Goal: Task Accomplishment & Management: Use online tool/utility

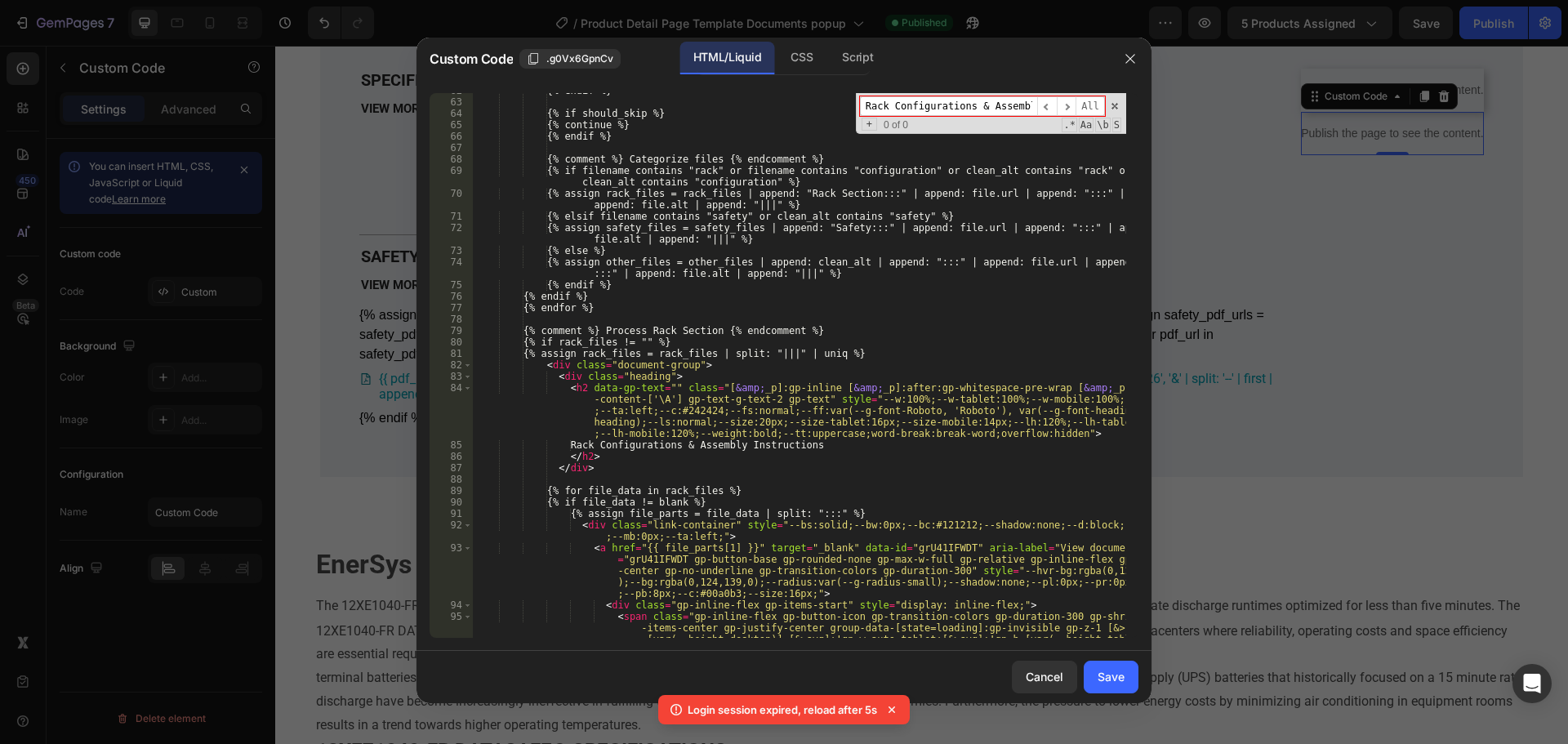
scroll to position [980, 0]
click at [748, 435] on div "{% endif %} {% if should_skip %} {% continue %} {% endif %} {% comment %} Categ…" at bounding box center [800, 392] width 654 height 614
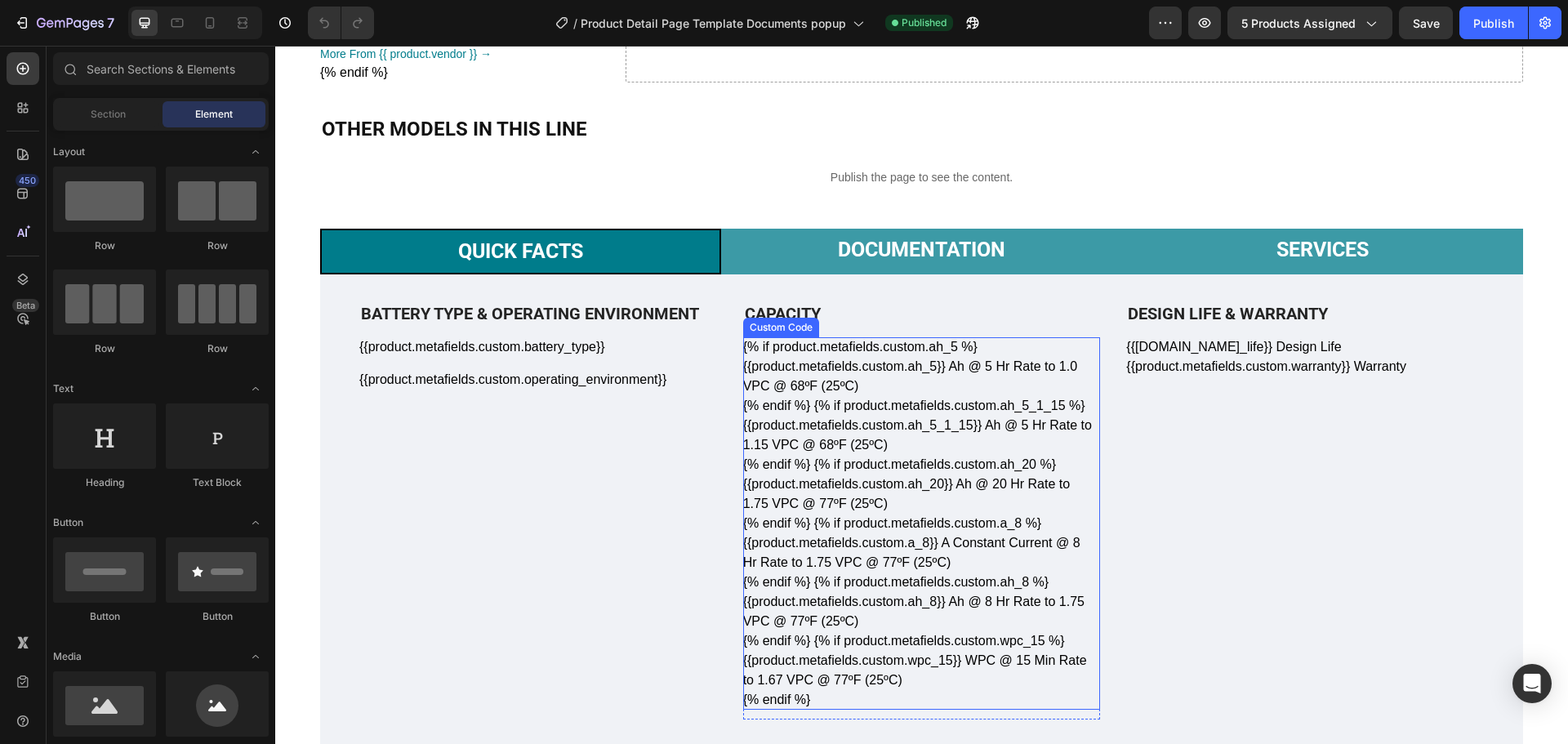
scroll to position [327, 0]
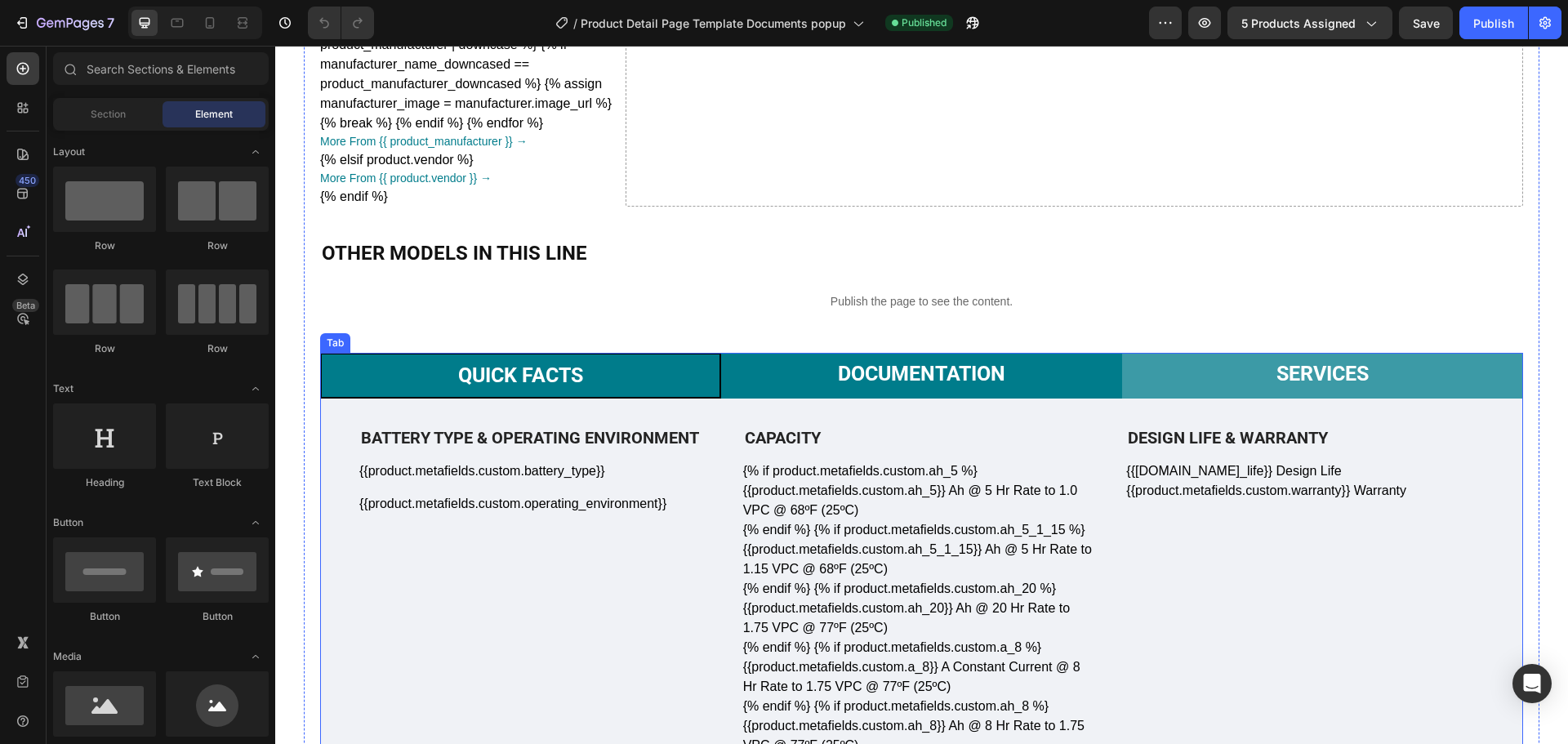
click at [940, 365] on p "Documentation" at bounding box center [921, 374] width 168 height 25
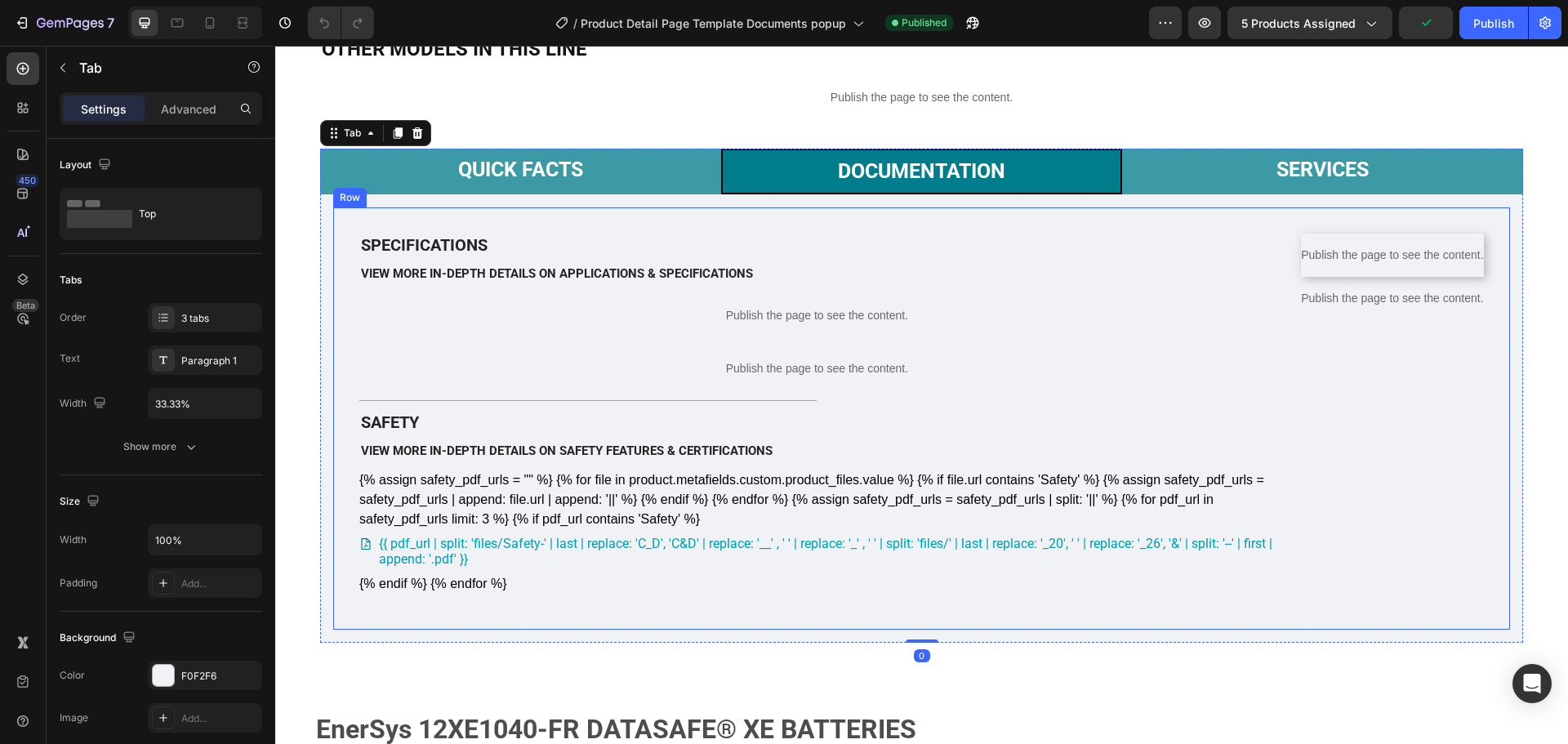
scroll to position [654, 0]
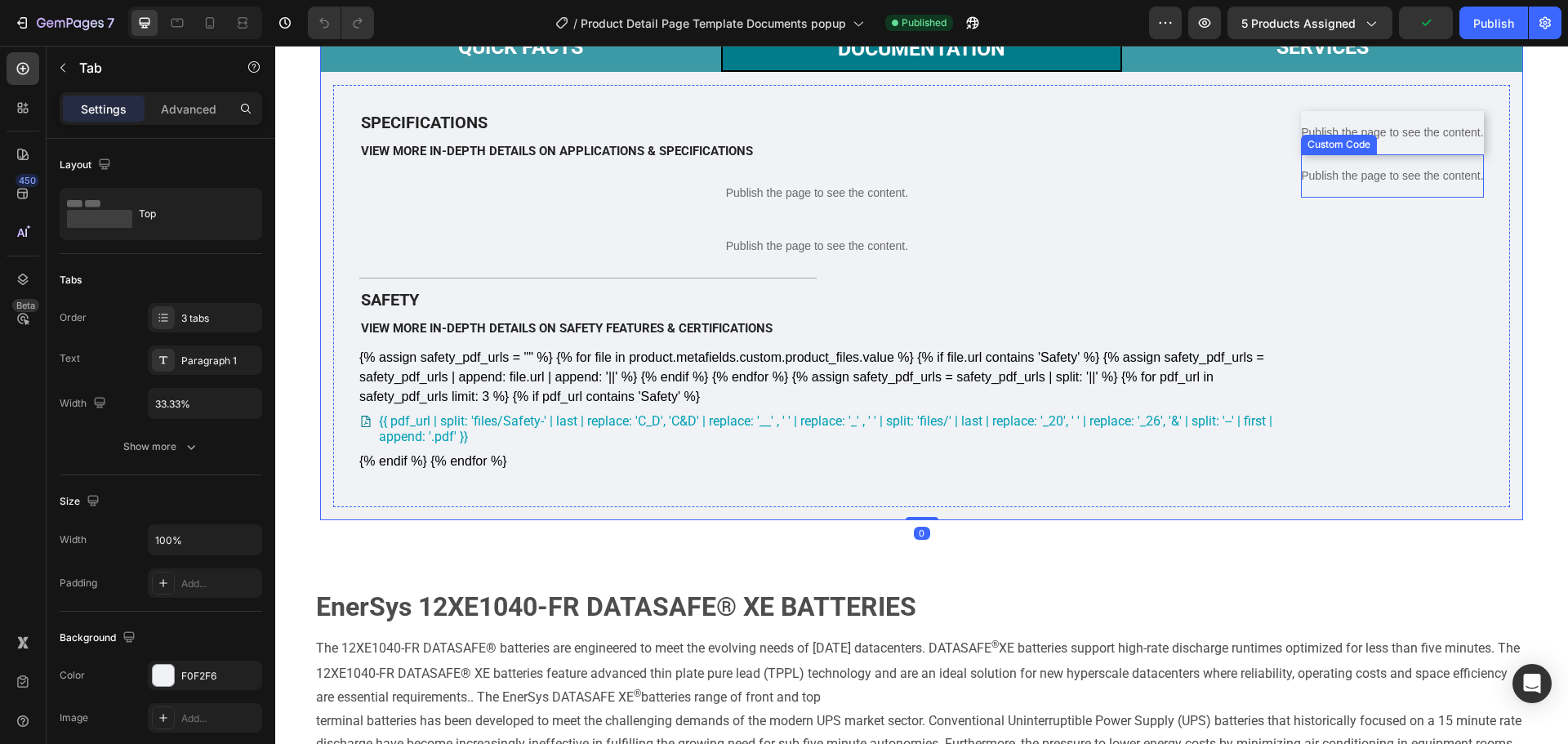
click at [1380, 185] on p "Publish the page to see the content." at bounding box center [1392, 176] width 183 height 17
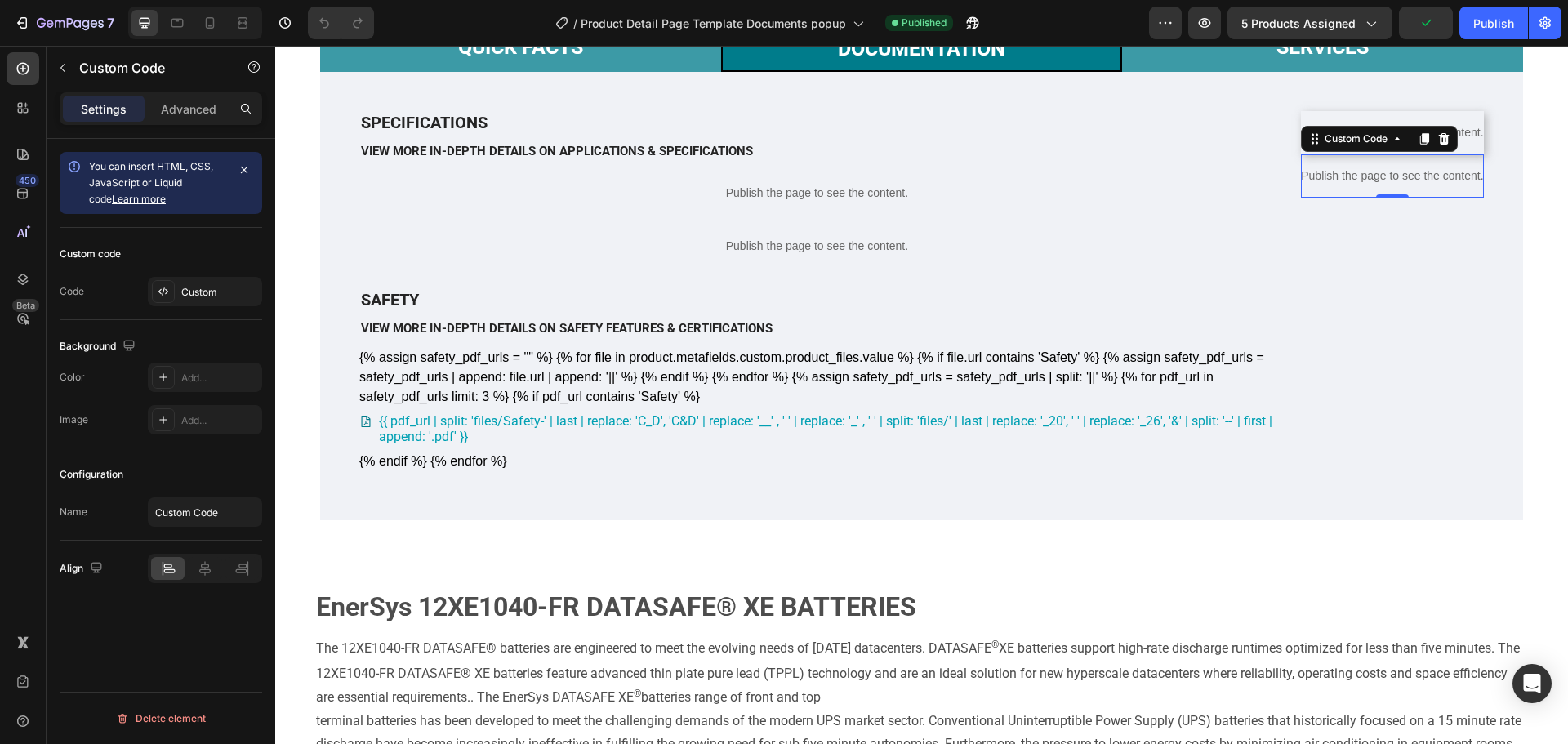
click at [1380, 185] on p "Publish the page to see the content." at bounding box center [1392, 176] width 183 height 17
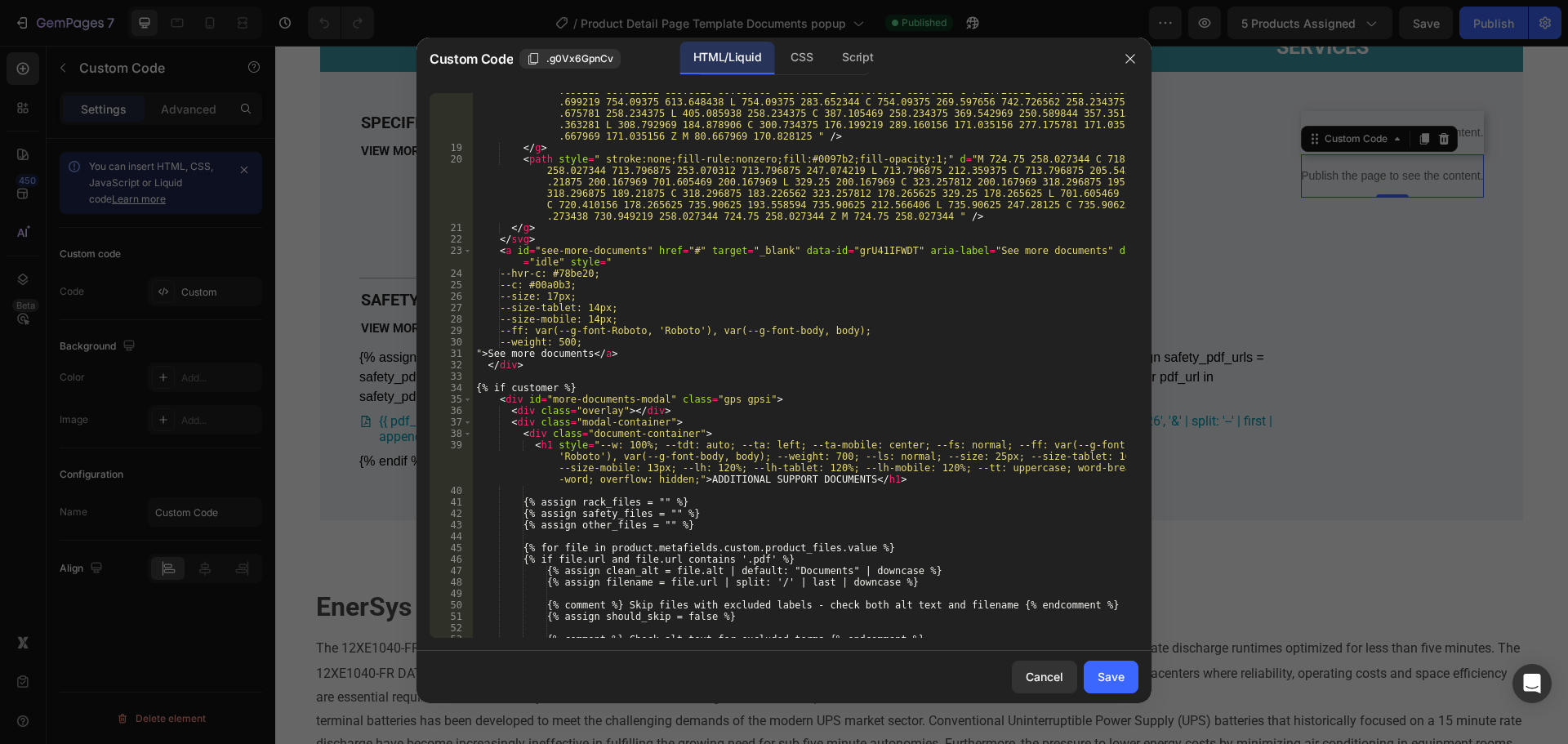
scroll to position [491, 0]
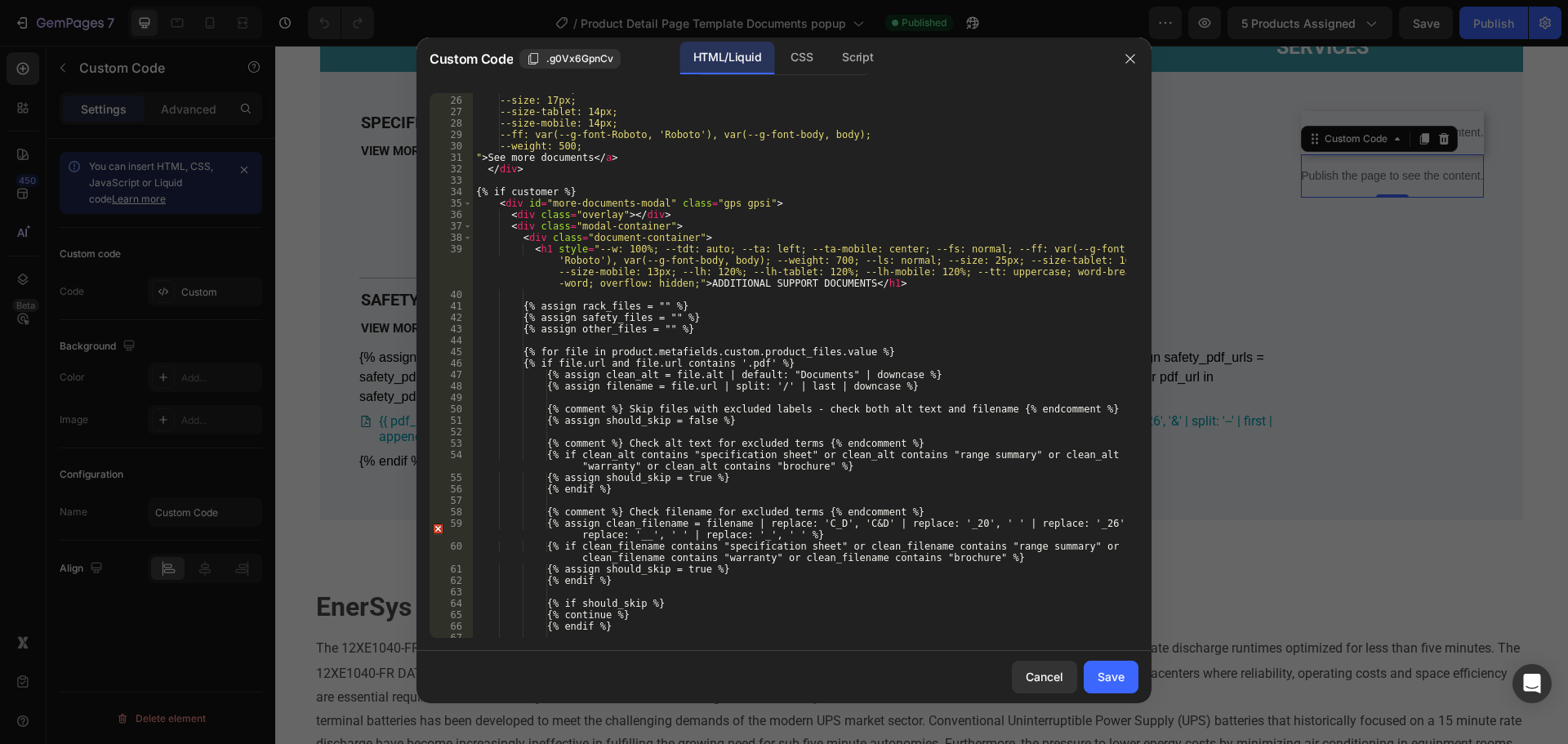
type textarea "<div class="overlay"></div>"
click at [814, 213] on div "--c: #00a0b3; --size: 17px; --size-tablet: 14px; --size-mobile: 14px; --ff: var…" at bounding box center [800, 367] width 654 height 568
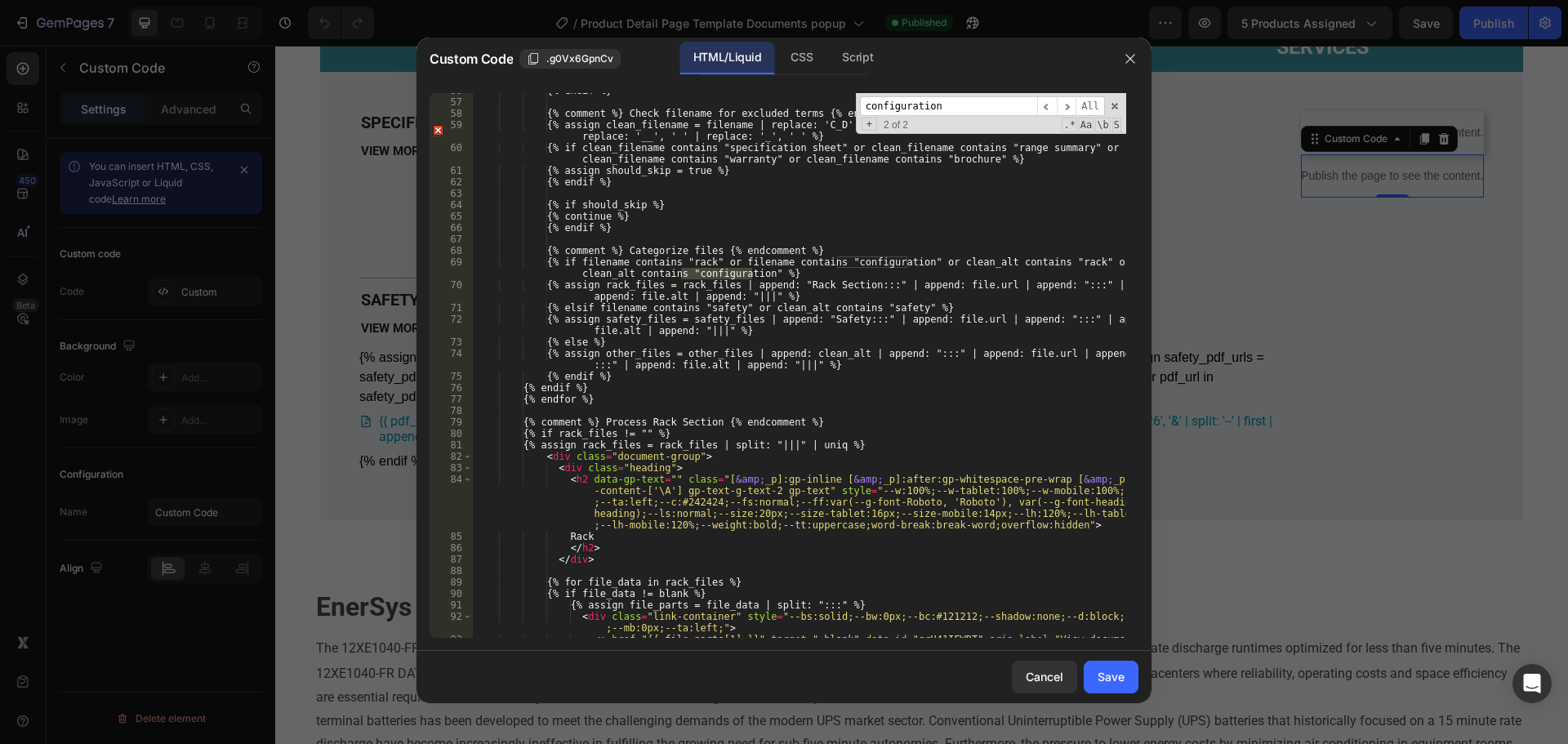
scroll to position [1086, 0]
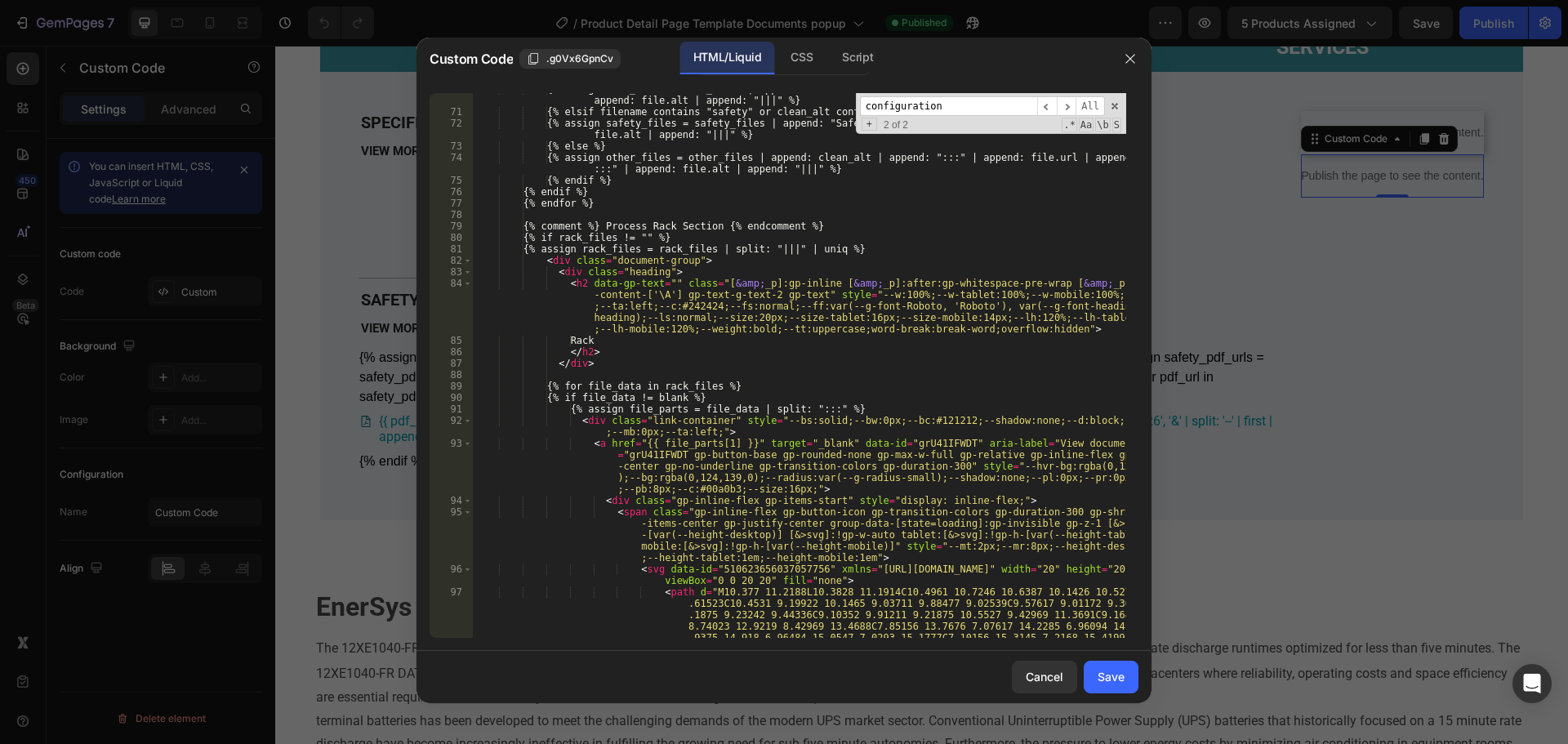
type input "configuration"
click at [628, 321] on div "{% assign rack_files = rack_files | append: "Rack Section:::" | append: file.ur…" at bounding box center [800, 510] width 654 height 854
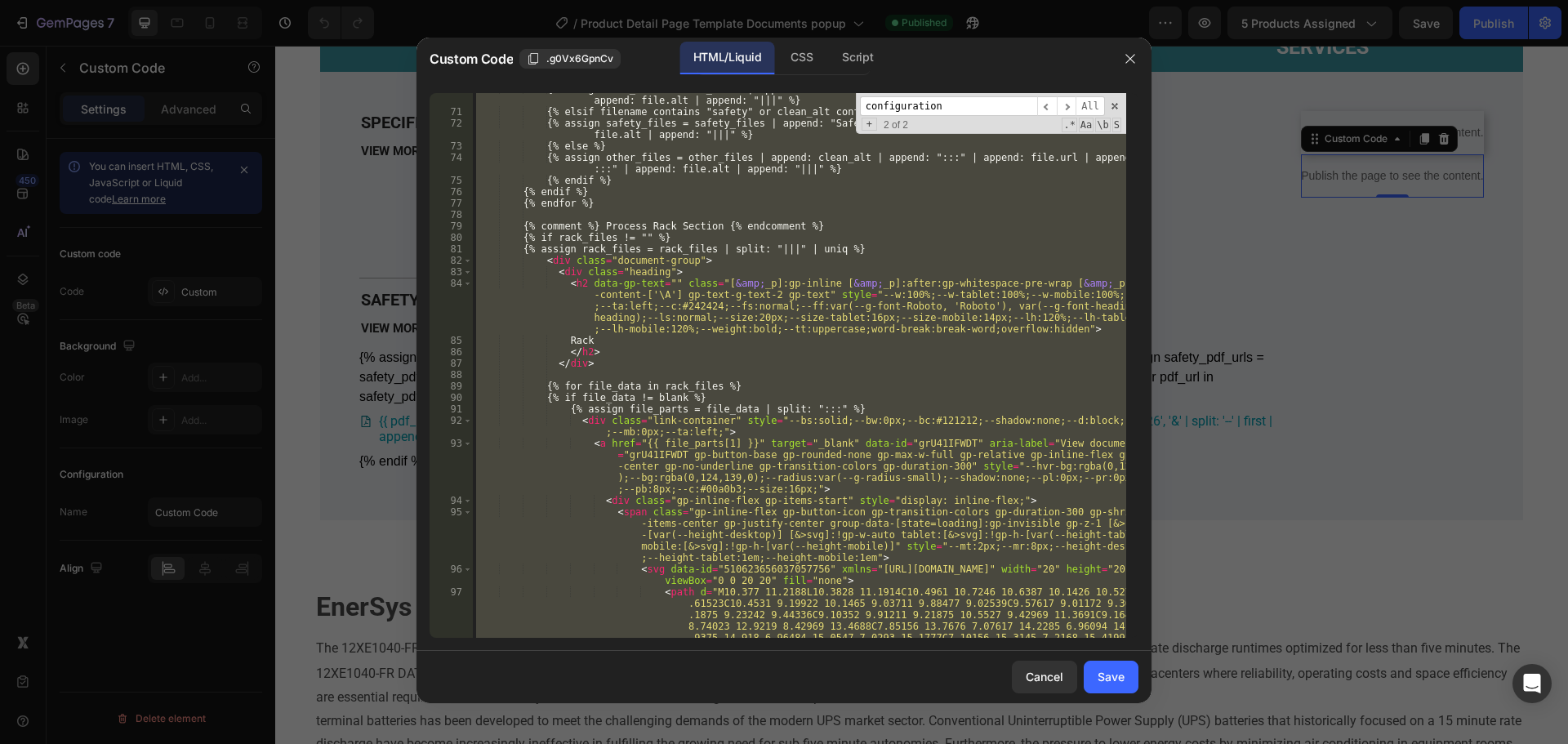
paste textarea
type textarea "{% endif %}"
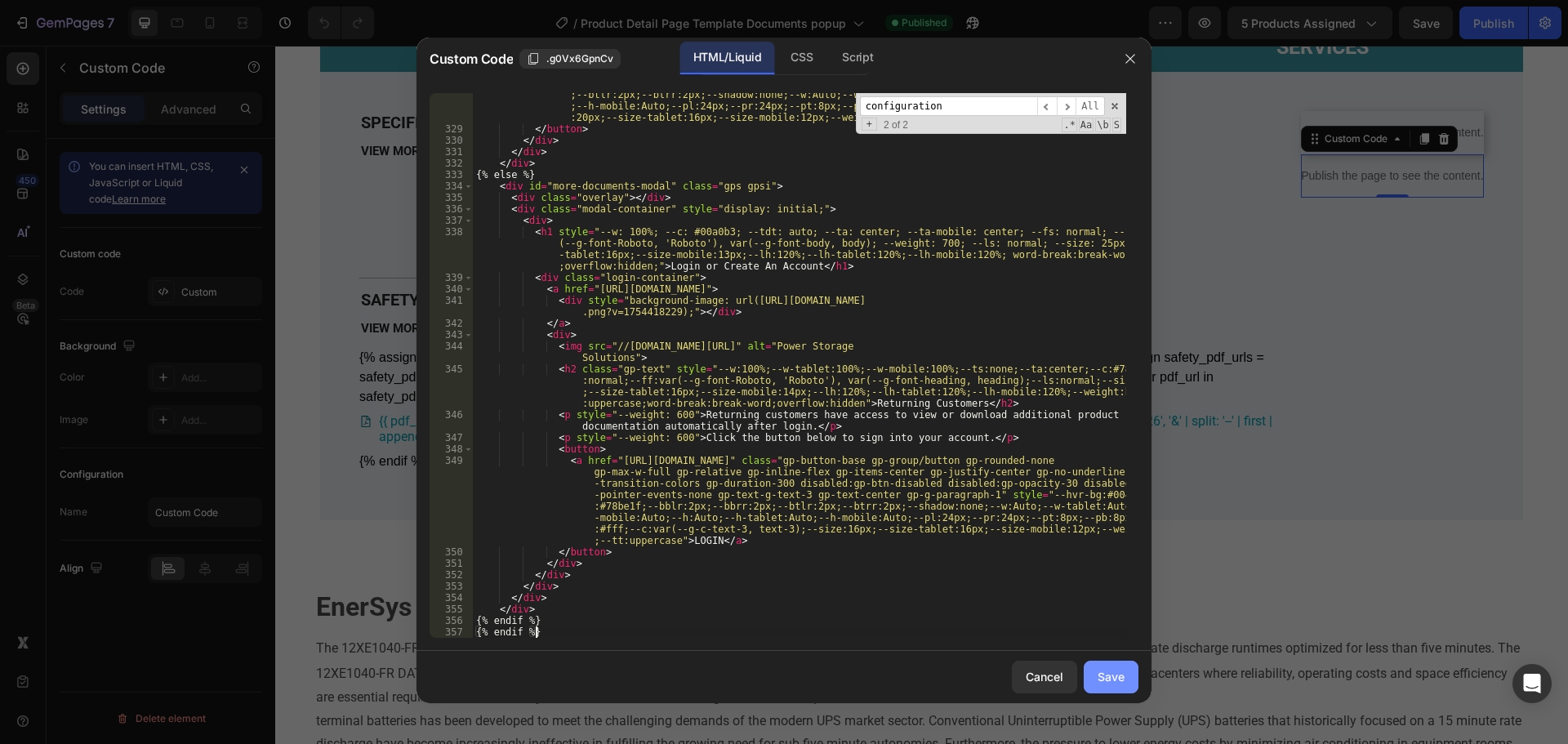
click at [1101, 666] on button "Save" at bounding box center [1110, 678] width 55 height 33
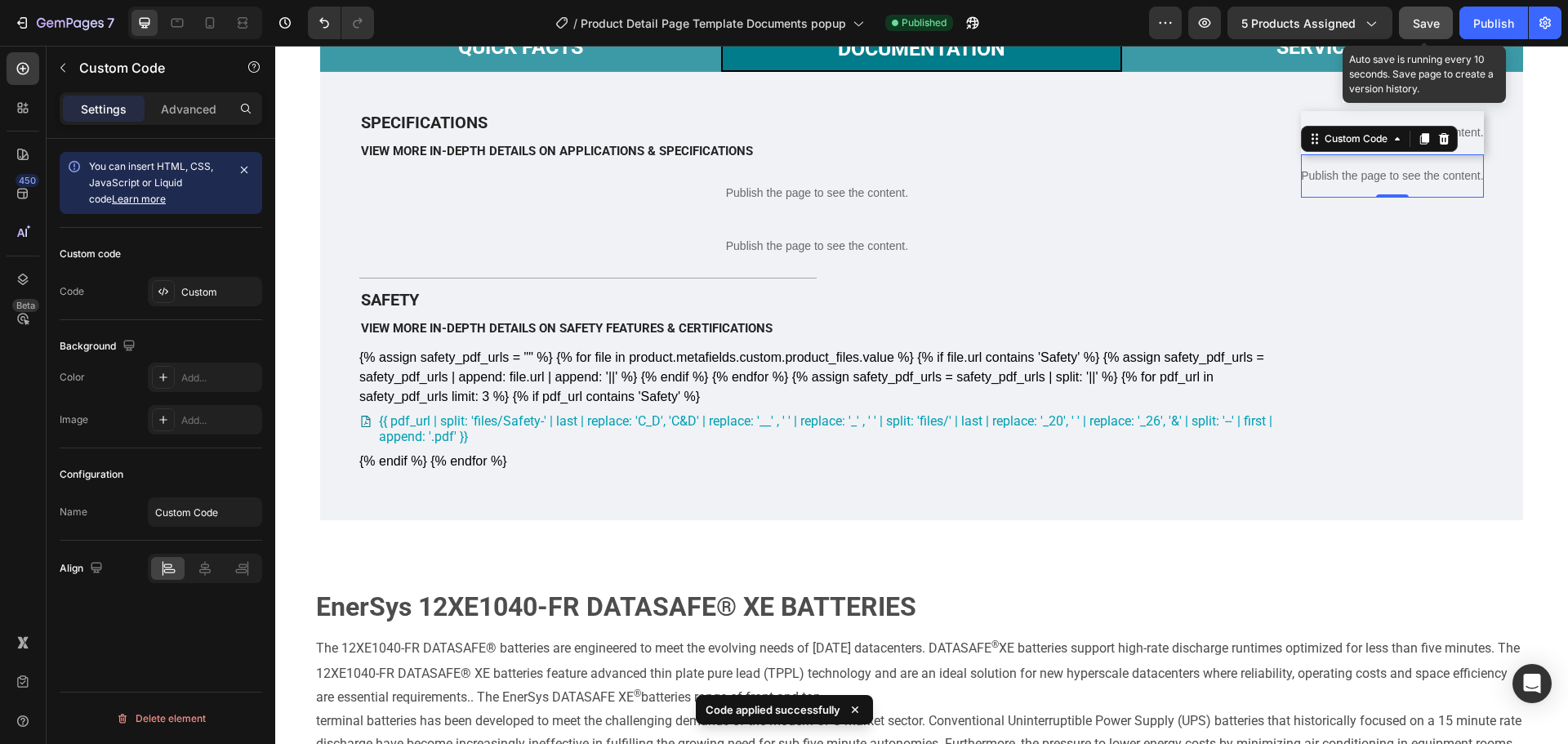
click at [1441, 13] on button "Save" at bounding box center [1426, 23] width 54 height 33
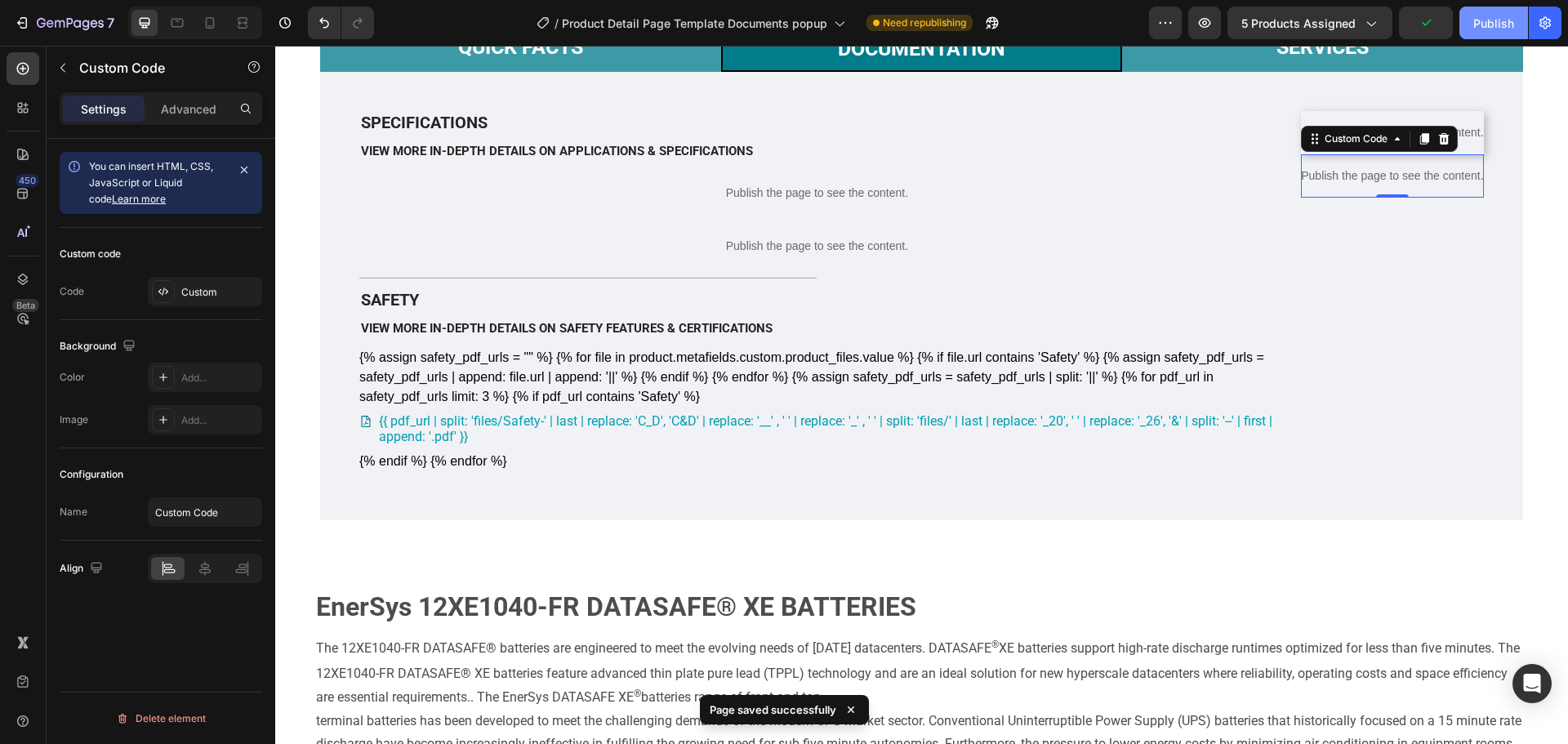
click at [1498, 25] on div "Publish" at bounding box center [1494, 23] width 41 height 17
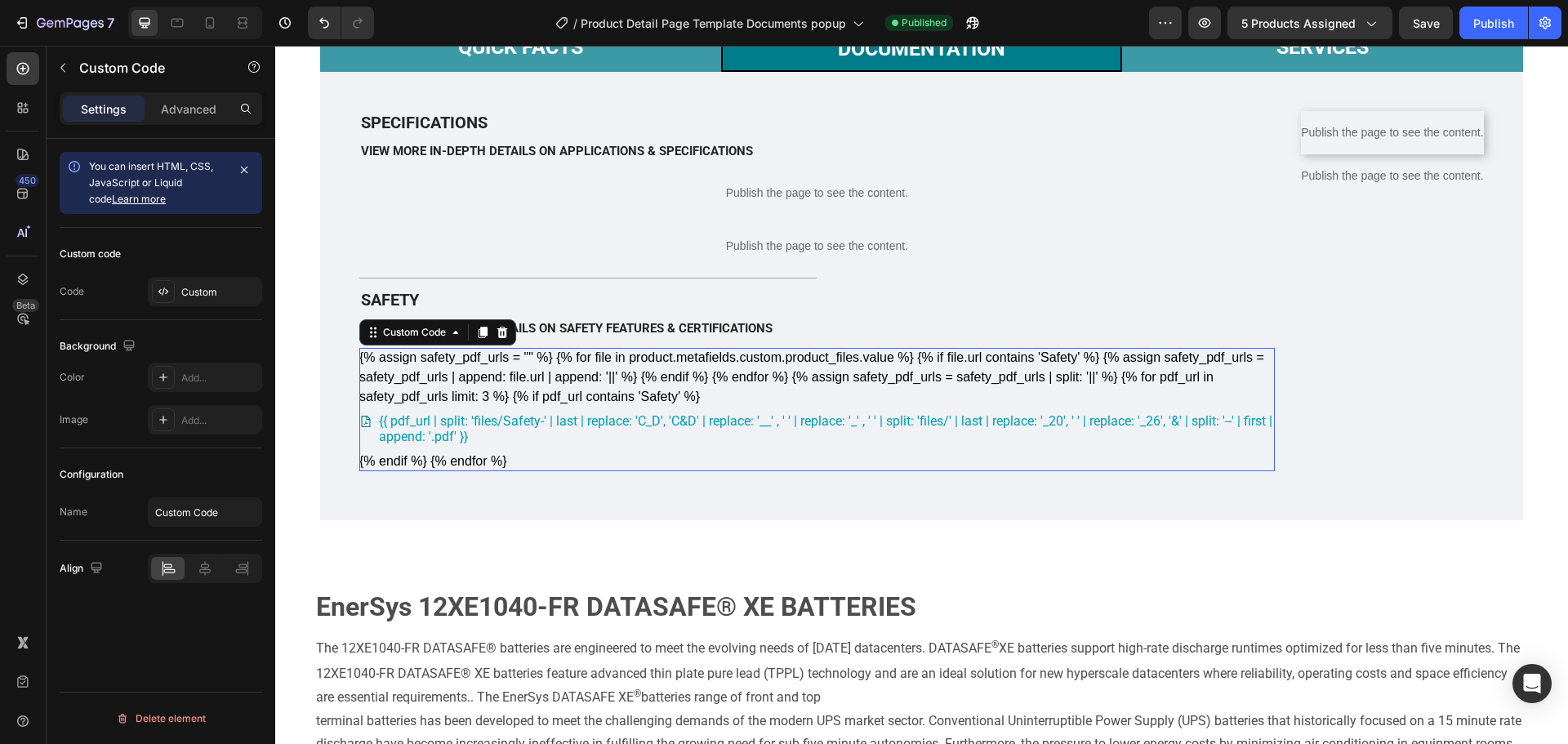
click at [673, 471] on div "{% assign safety_pdf_urls = "" %} {% for file in product.metafields.custom.prod…" at bounding box center [817, 410] width 915 height 123
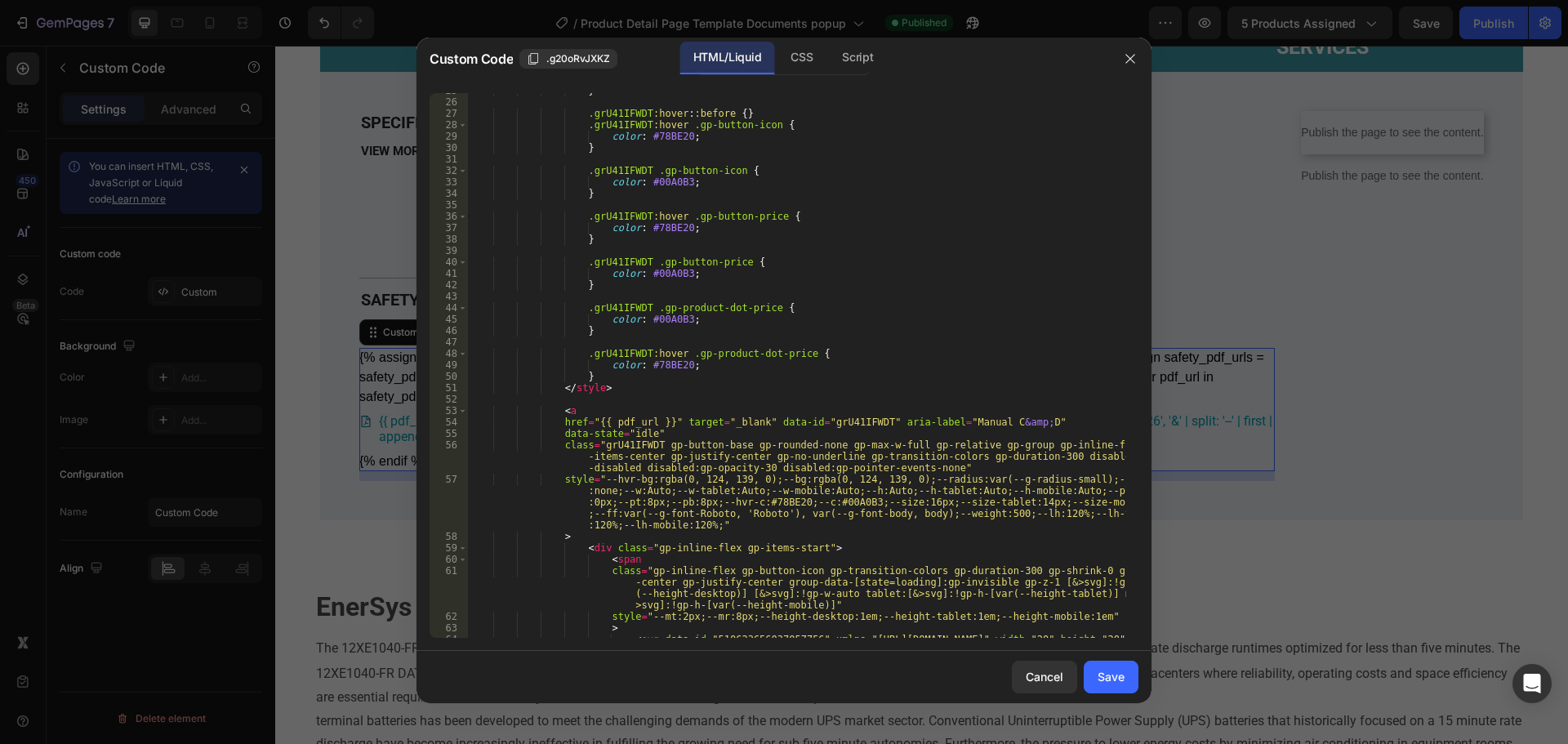
scroll to position [98, 0]
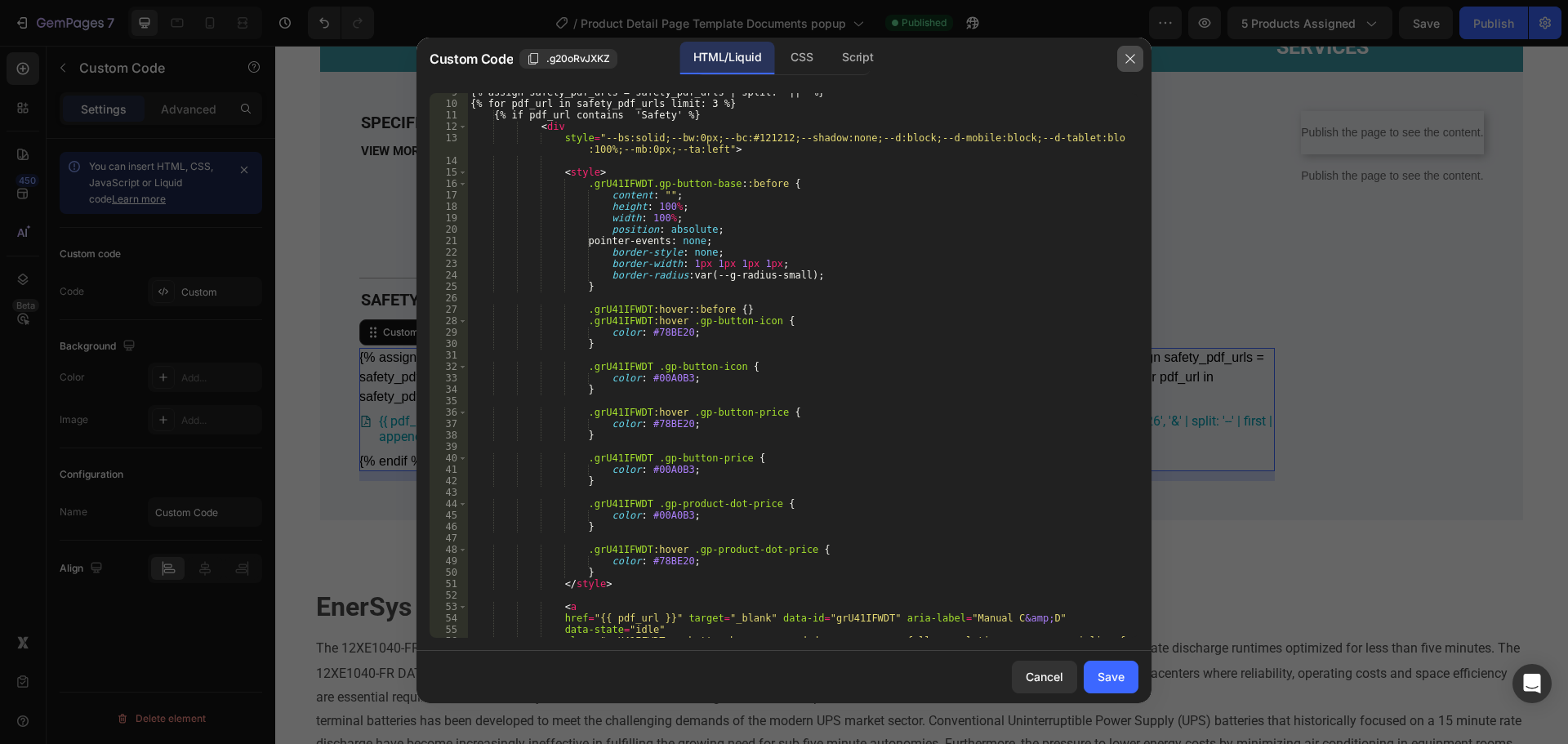
click at [1137, 60] on button "button" at bounding box center [1130, 59] width 26 height 26
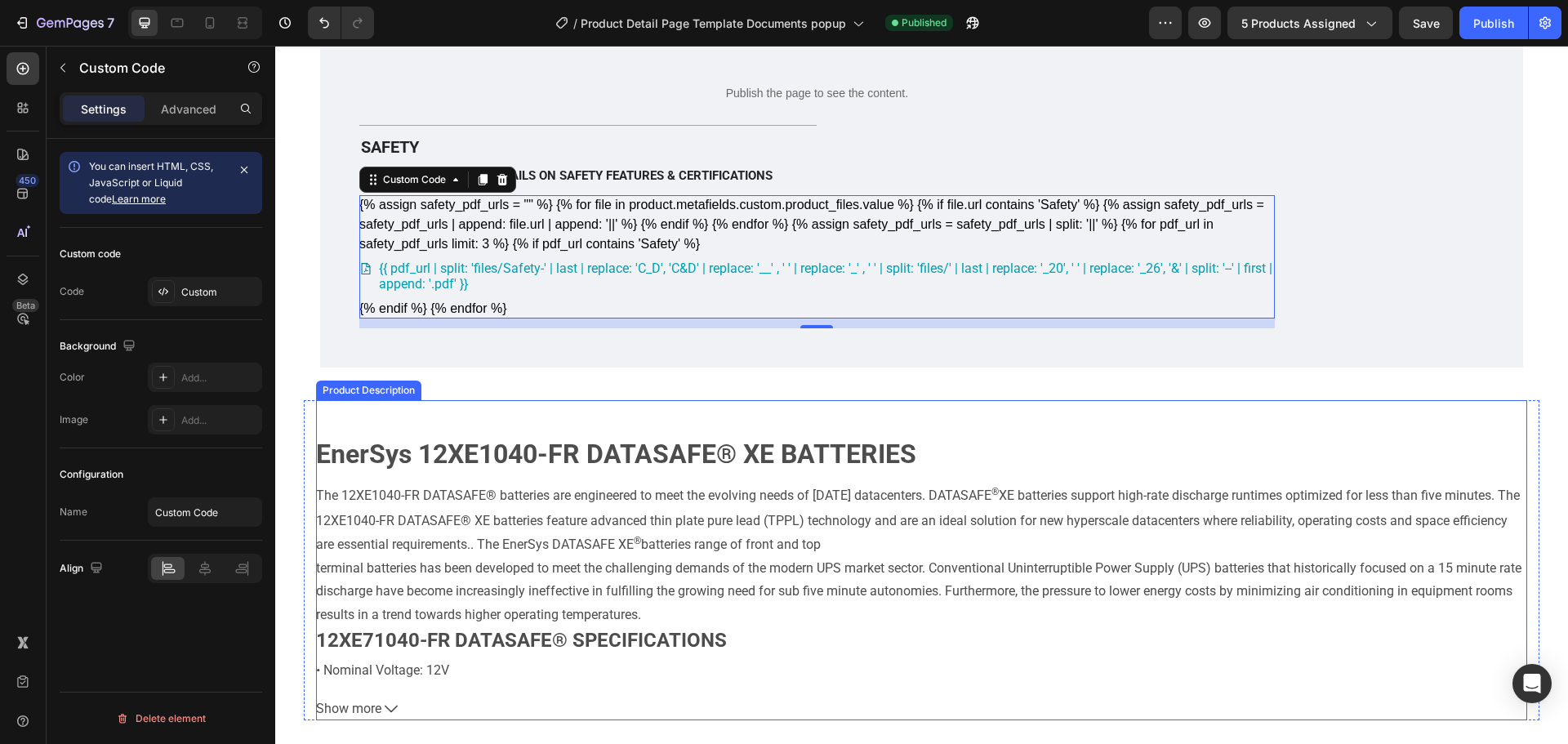
scroll to position [654, 0]
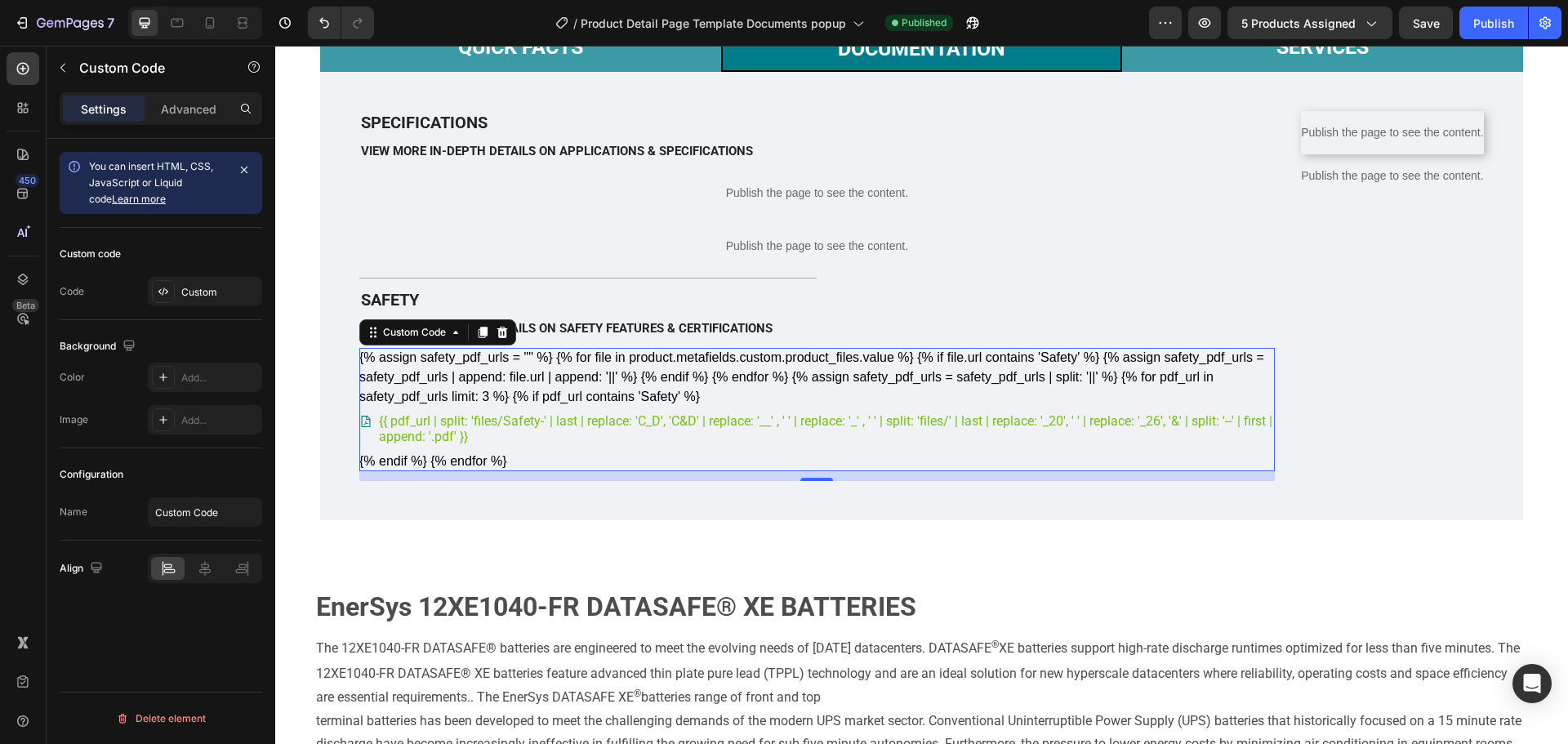
click at [933, 445] on span "{{ pdf_url | split: 'files/Safety-' | last | replace: 'C_D', 'C&D' | replace: '…" at bounding box center [827, 429] width 896 height 31
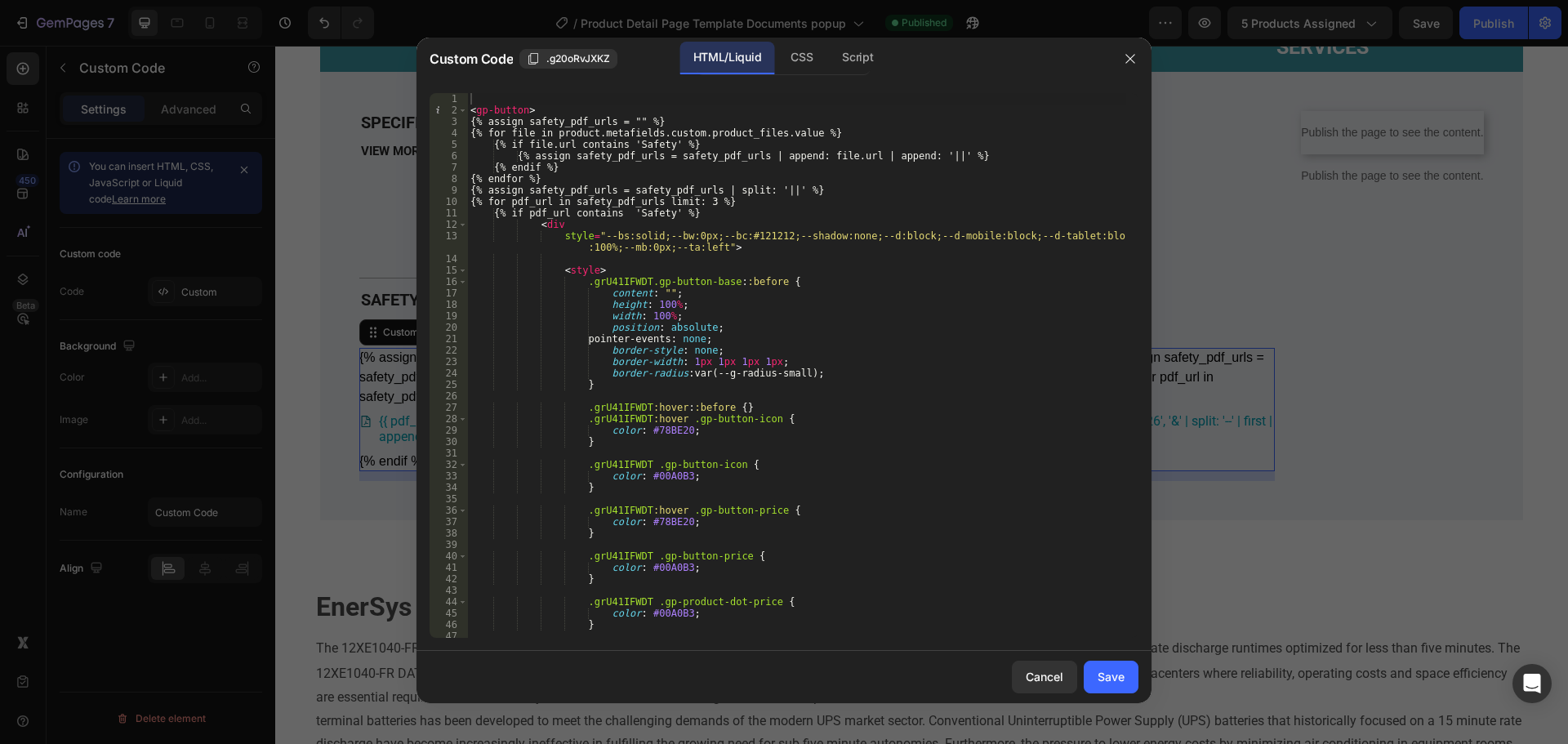
click at [904, 489] on div "< gp-button > {% assign safety_pdf_urls = "" %} {% for file in product.metafiel…" at bounding box center [797, 377] width 659 height 568
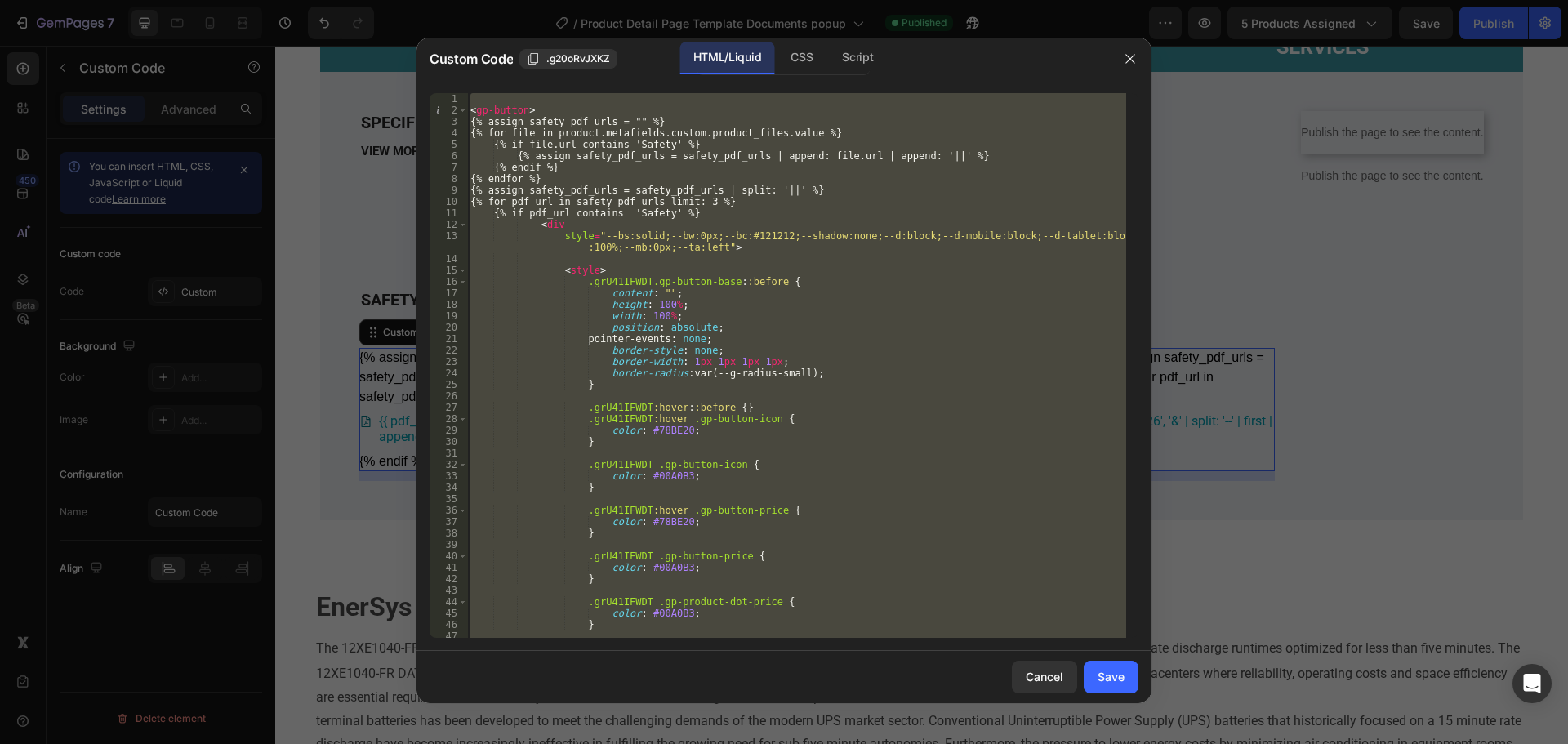
click at [825, 374] on div "< gp-button > {% assign safety_pdf_urls = "" %} {% for file in product.metafiel…" at bounding box center [797, 365] width 659 height 545
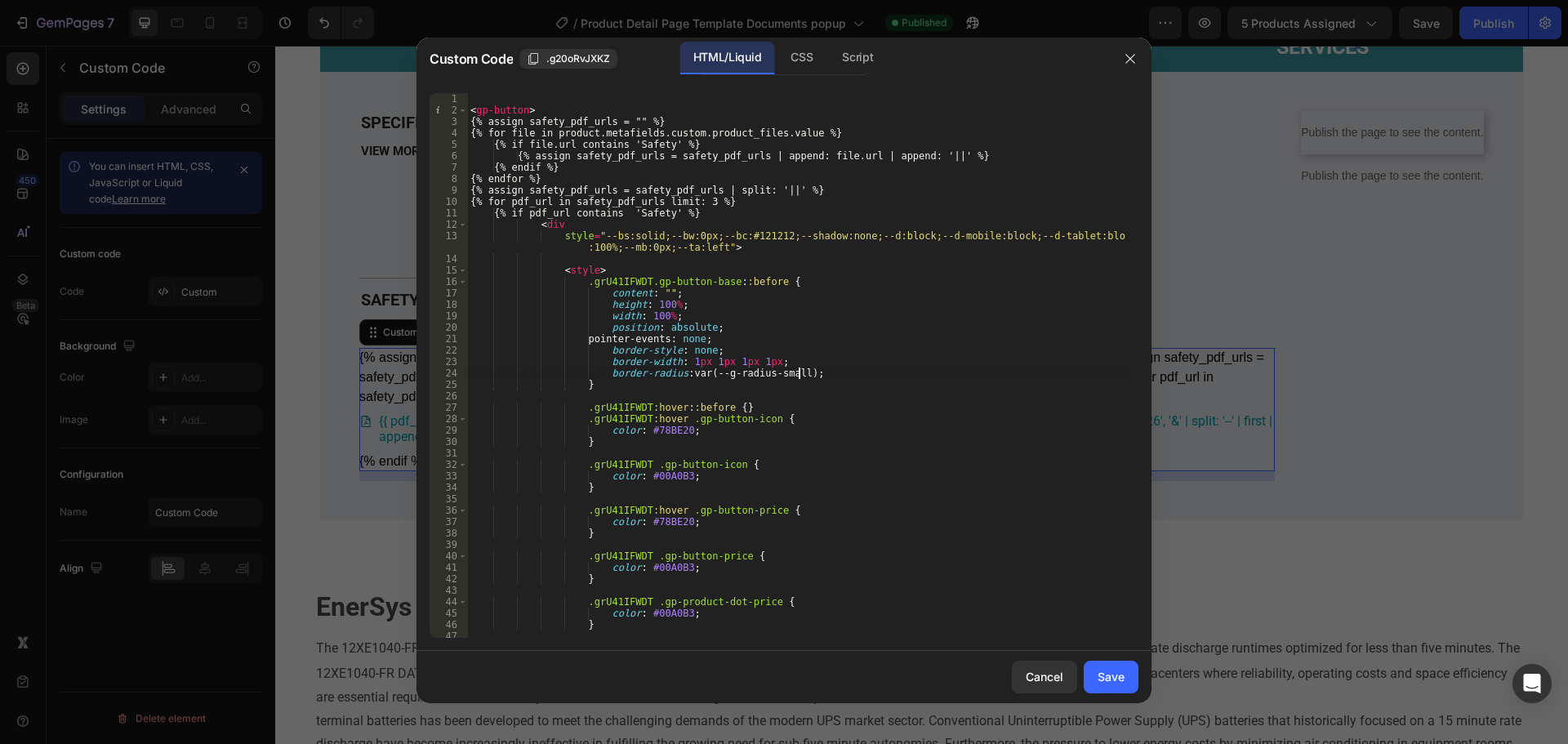
click at [809, 384] on div "< gp-button > {% assign safety_pdf_urls = "" %} {% for file in product.metafiel…" at bounding box center [797, 377] width 659 height 568
type textarea "}"
drag, startPoint x: 1441, startPoint y: 538, endPoint x: 1402, endPoint y: 332, distance: 209.7
click at [1442, 538] on div at bounding box center [784, 372] width 1568 height 744
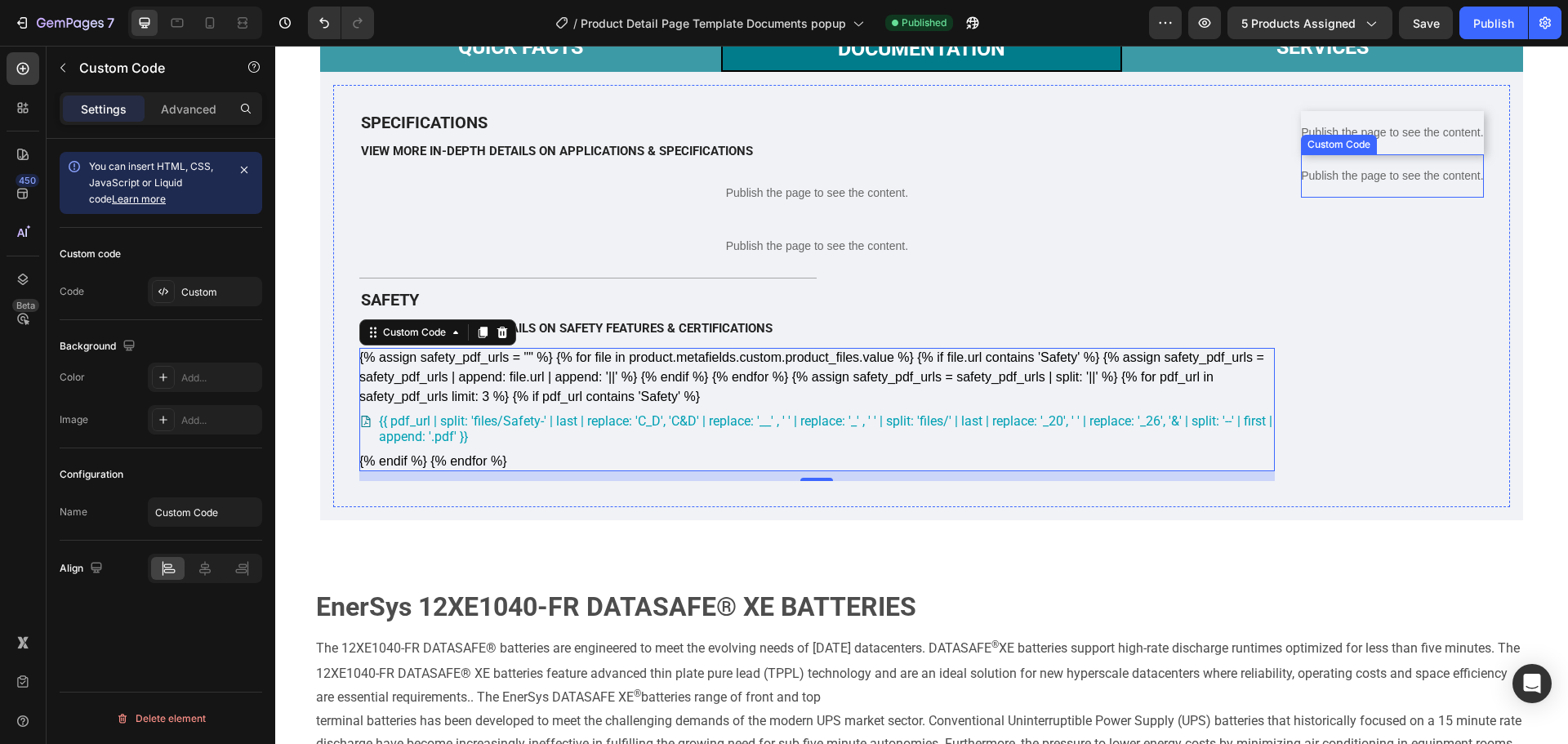
click at [1392, 185] on p "Publish the page to see the content." at bounding box center [1392, 176] width 183 height 17
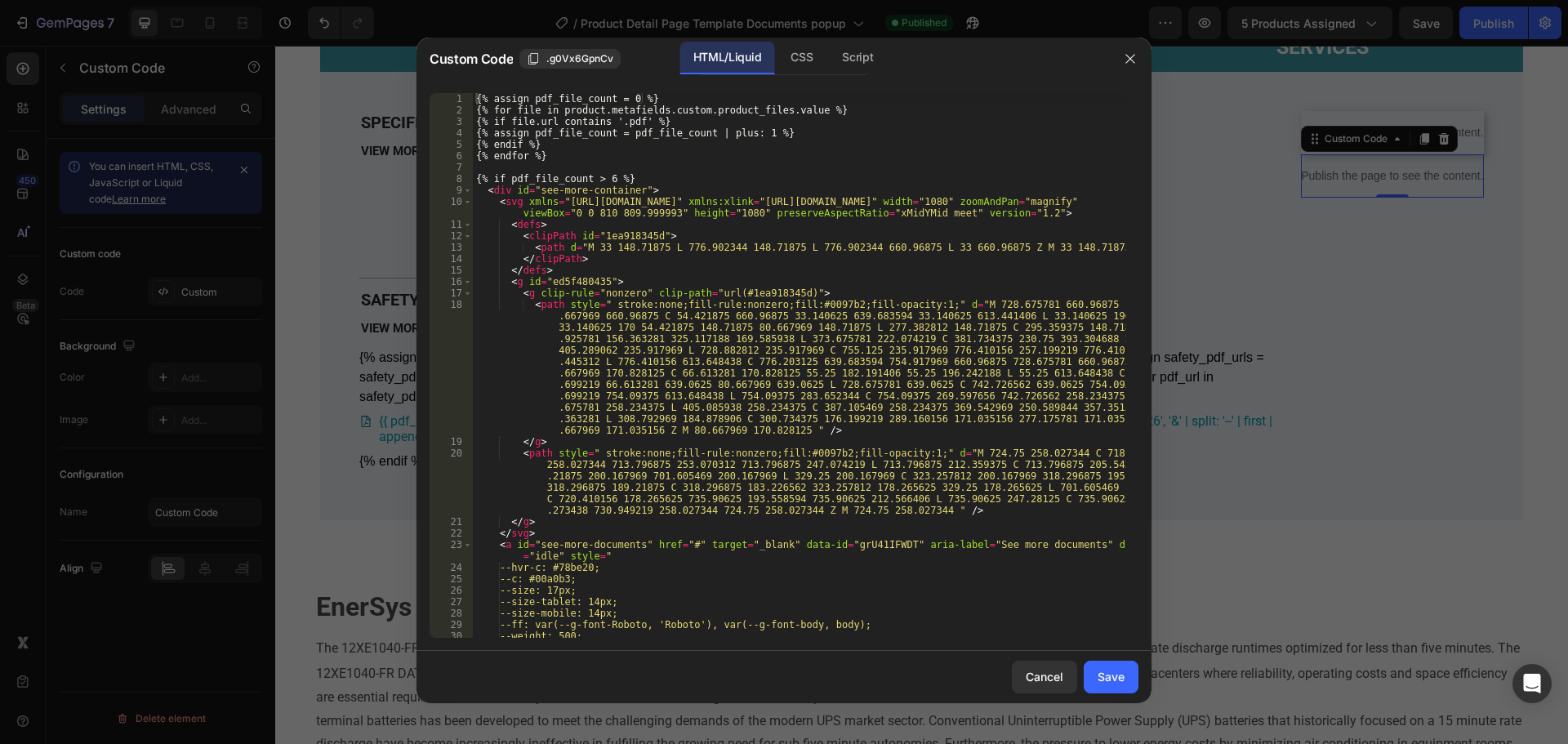
type textarea "<path style=" stroke:none;fill-rule:nonzero;fill:#0097b2;fill-opacity:1;" d="M …"
click at [1025, 302] on div "{% assign pdf_file_count = 0 %} {% for file in product.metafields.custom.produc…" at bounding box center [800, 377] width 654 height 568
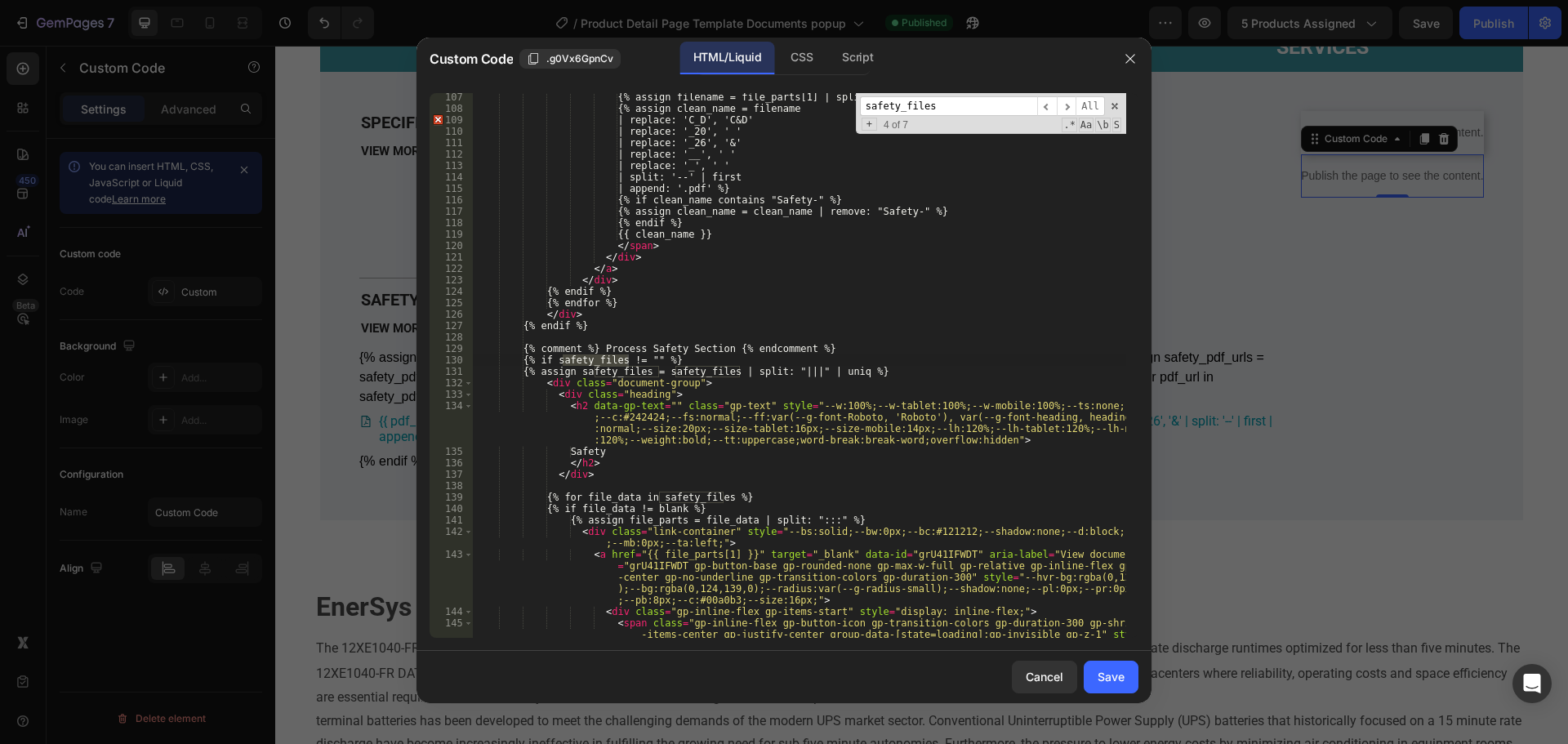
scroll to position [1970, 0]
type input "safety_files"
click at [531, 360] on div "{% assign filename = file_parts[1] | split: '/' | last %} {% assign clean_name …" at bounding box center [800, 387] width 654 height 591
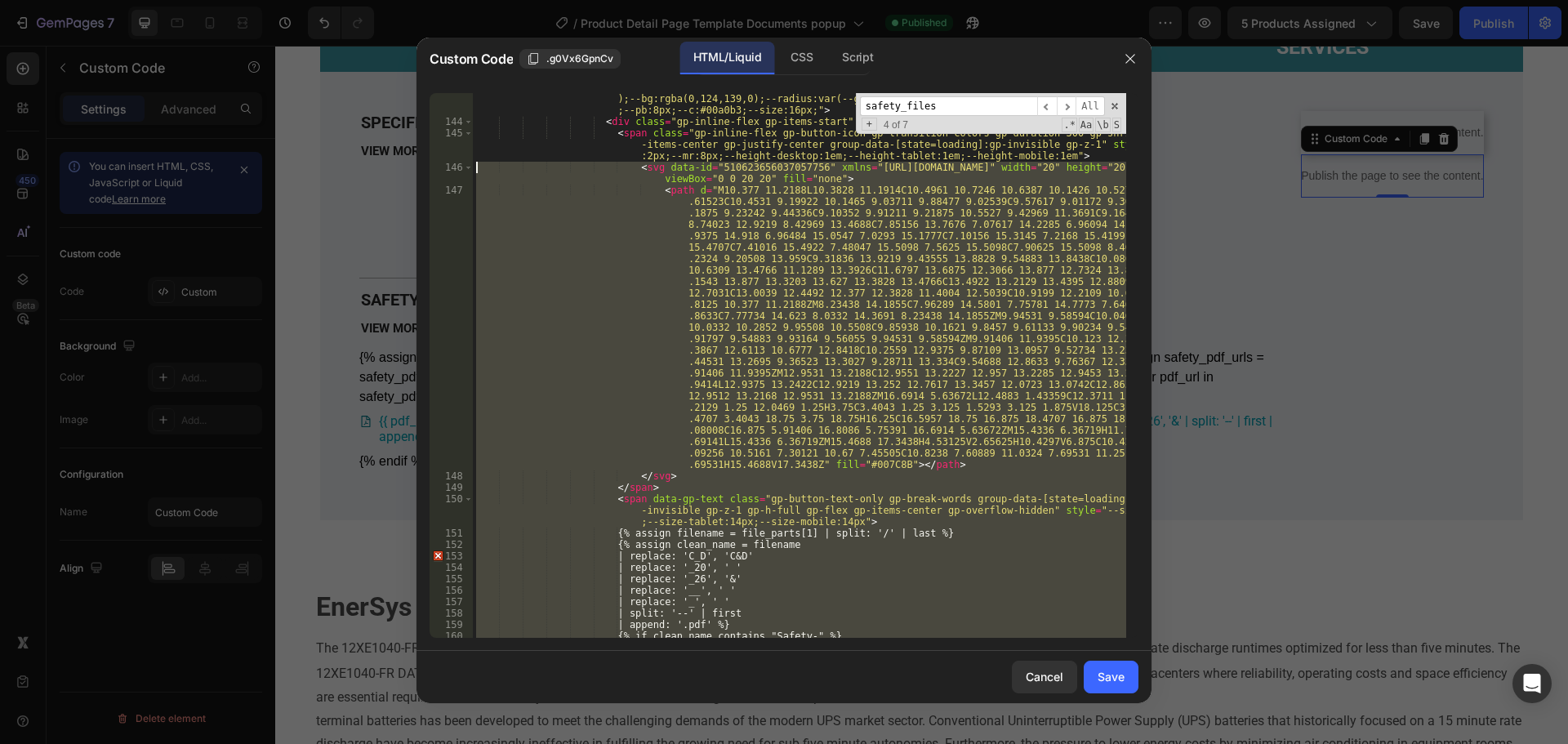
scroll to position [2264, 0]
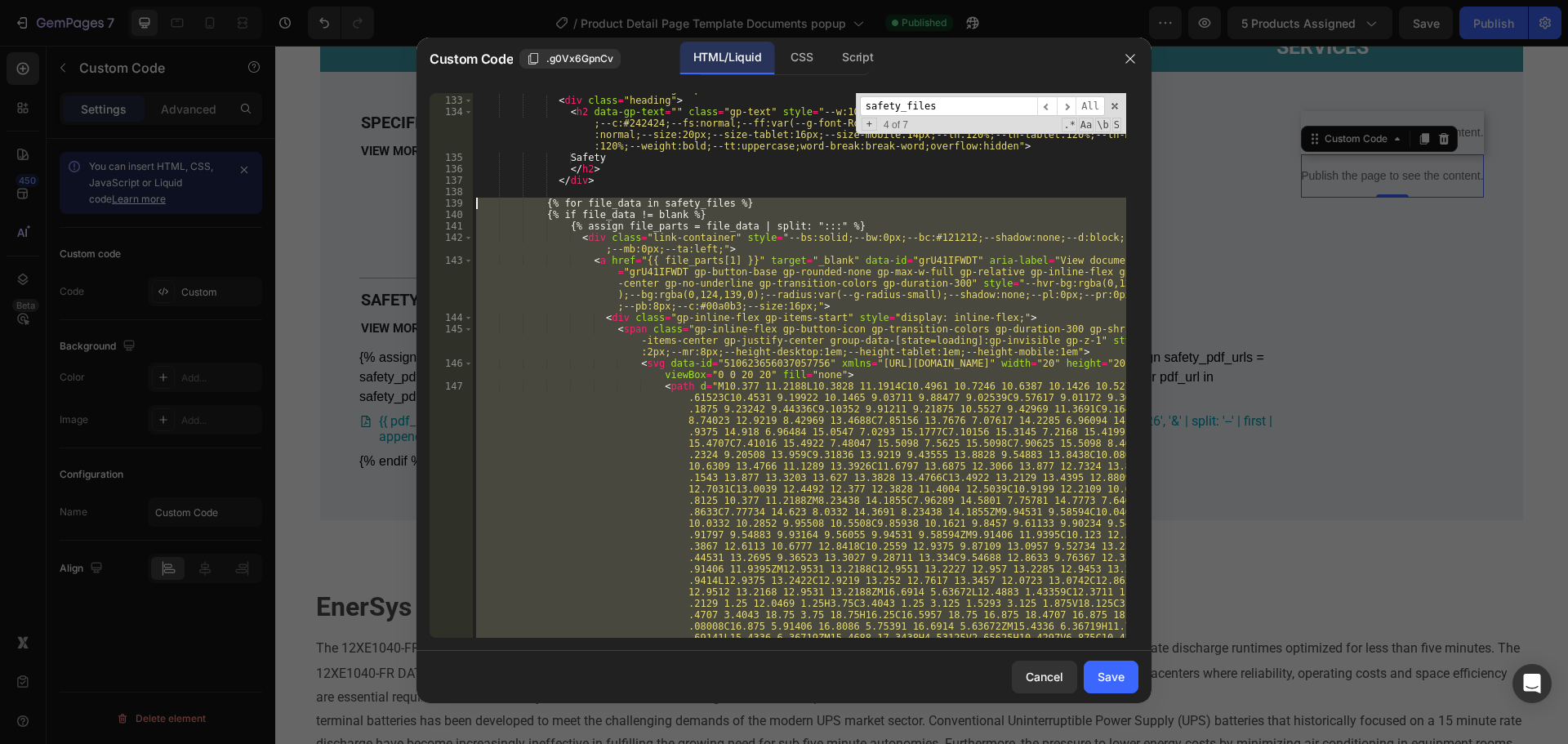
drag, startPoint x: 593, startPoint y: 471, endPoint x: 397, endPoint y: 206, distance: 329.6
click at [397, 206] on div "Custom Code .g0Vx6GpnCv HTML/Liquid CSS Script {% if safety_files != "" %} 132 …" at bounding box center [784, 372] width 1568 height 744
paste textarea "{% endfor"
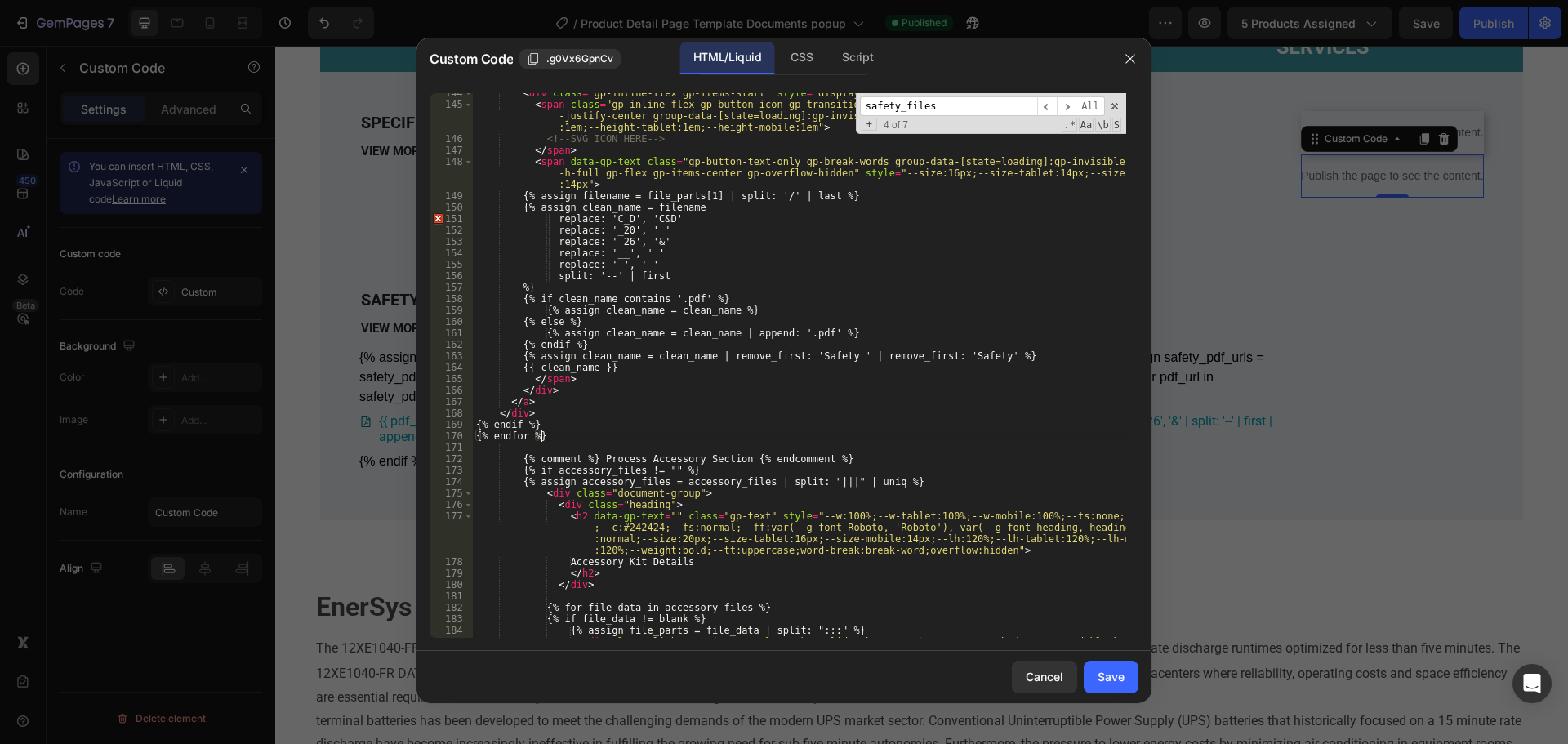
scroll to position [2476, 0]
click at [582, 419] on div "< div class = "gp-inline-flex gp-items-start" style = "display: inline-flex;" >…" at bounding box center [800, 377] width 654 height 580
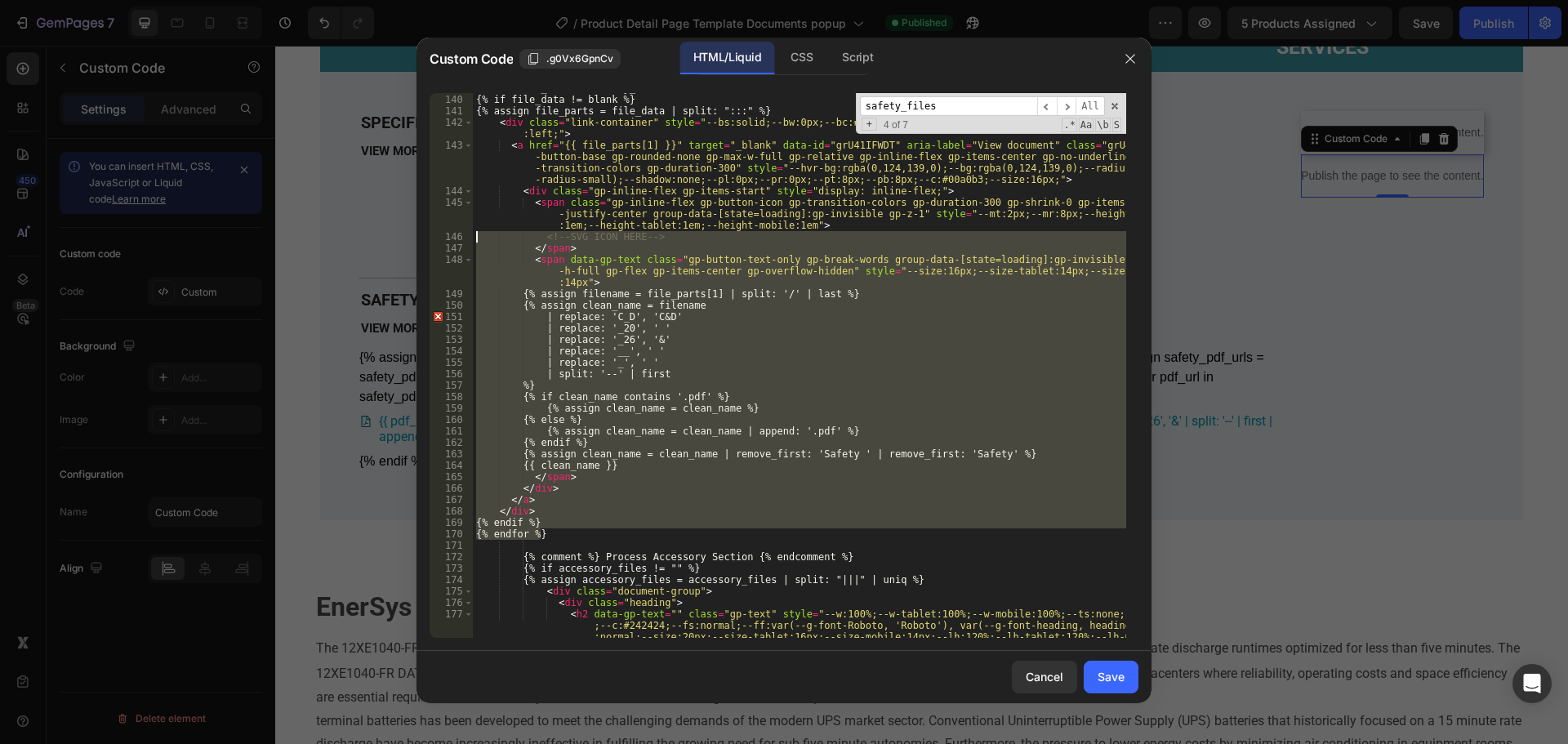
scroll to position [2280, 0]
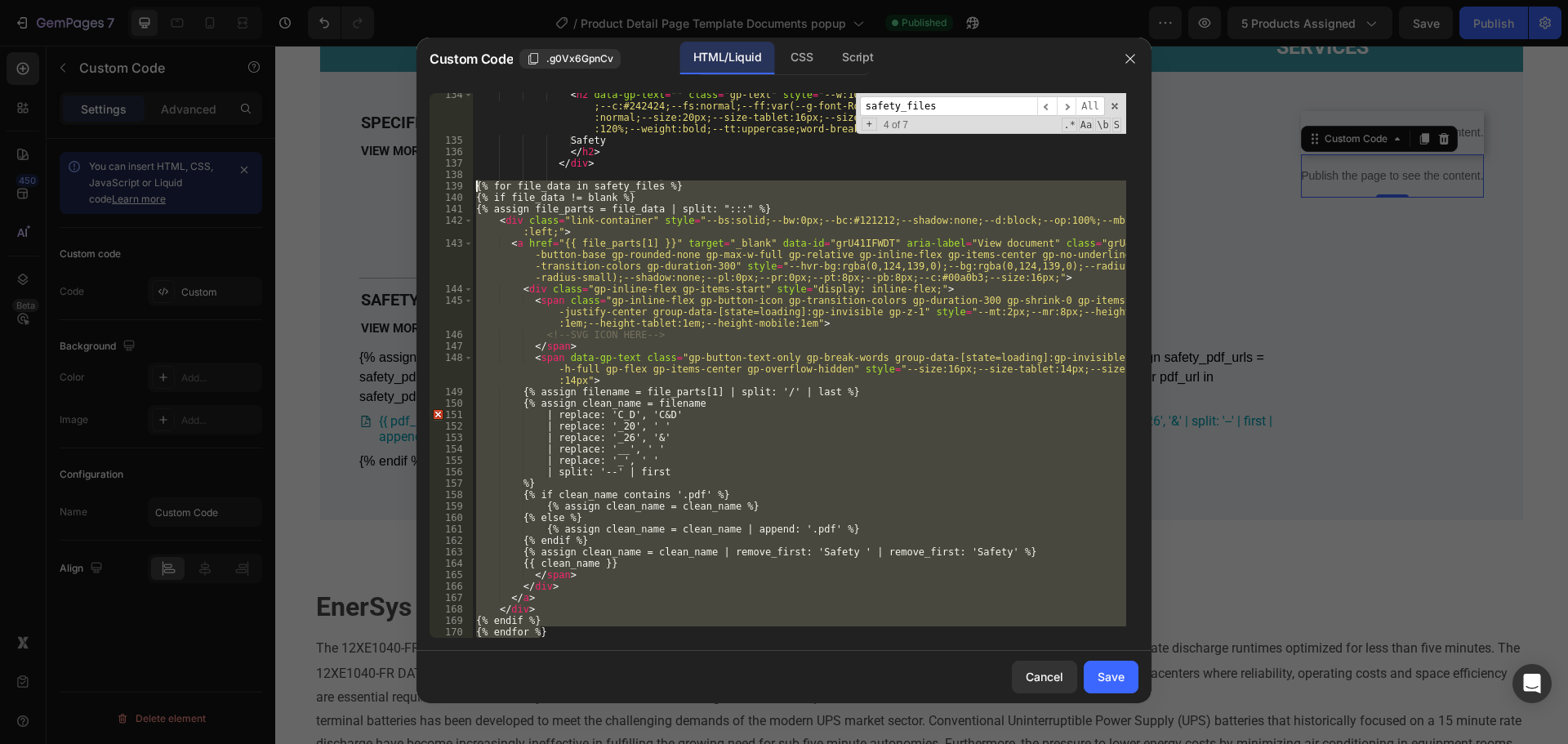
drag, startPoint x: 556, startPoint y: 434, endPoint x: 467, endPoint y: 190, distance: 259.7
click at [467, 190] on div "</div> {% endif %} 134 135 136 137 138 139 140 141 142 143 144 145 146 147 148 …" at bounding box center [784, 365] width 708 height 545
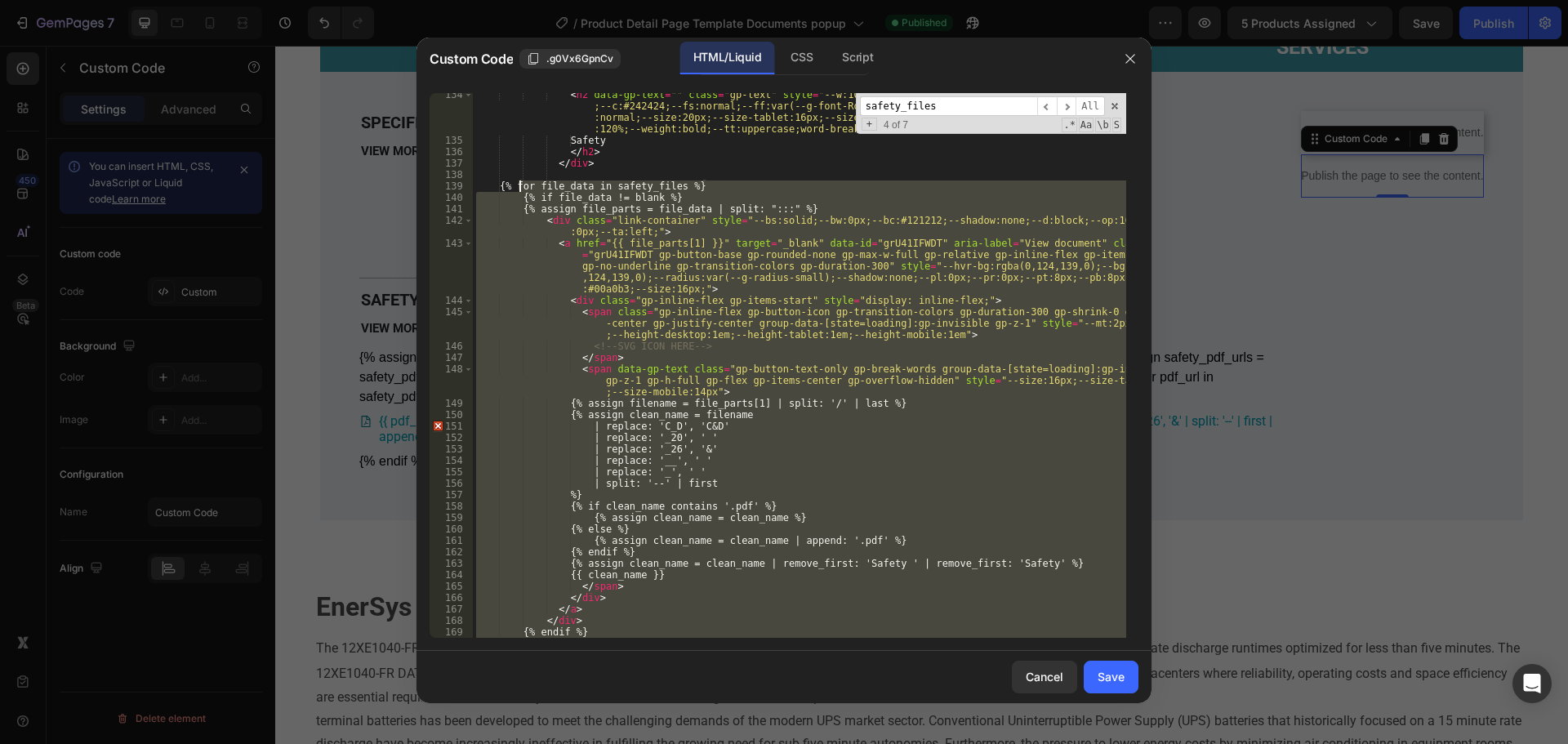
type textarea "{% for file_data in safety_files %} {% if file_data != blank %}"
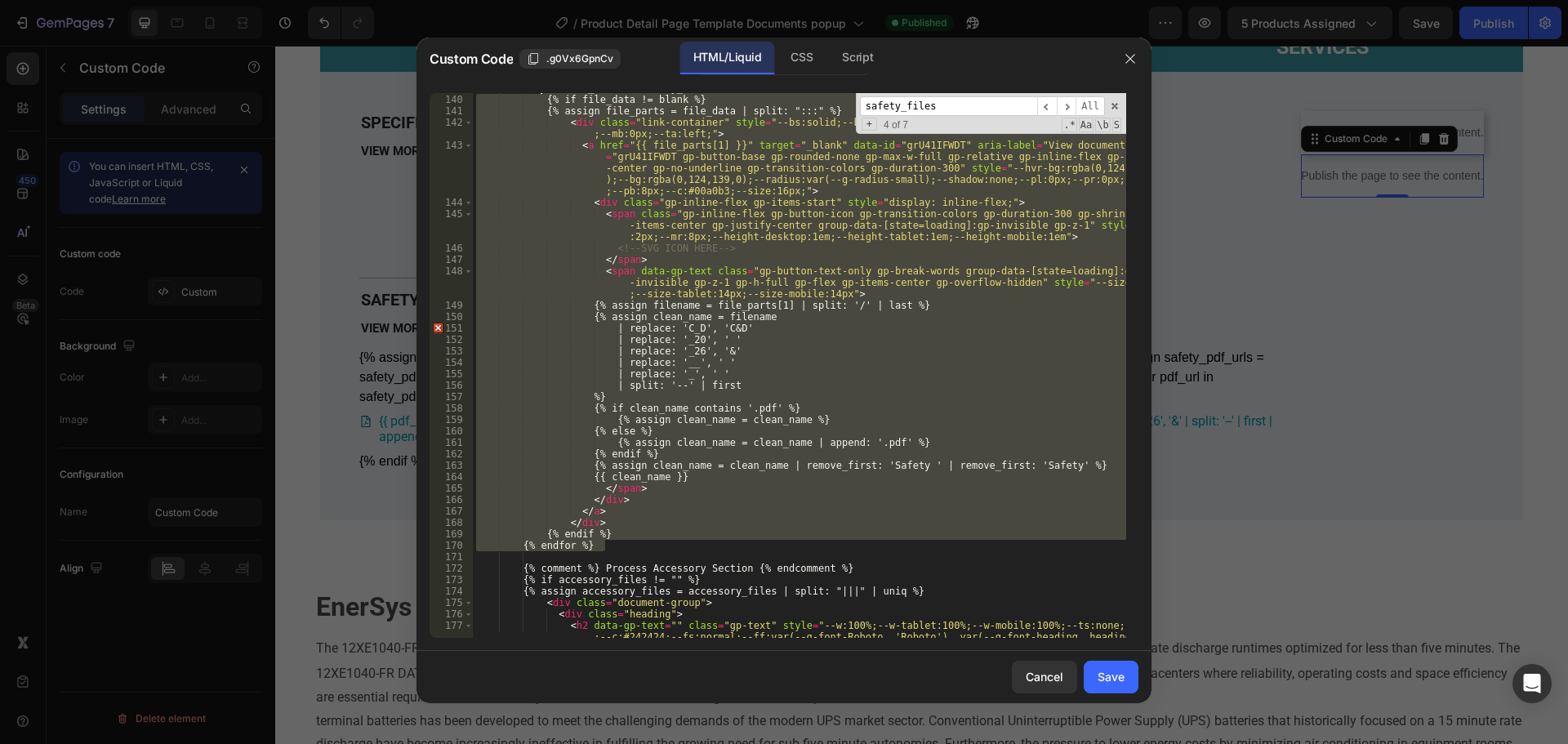
scroll to position [2575, 0]
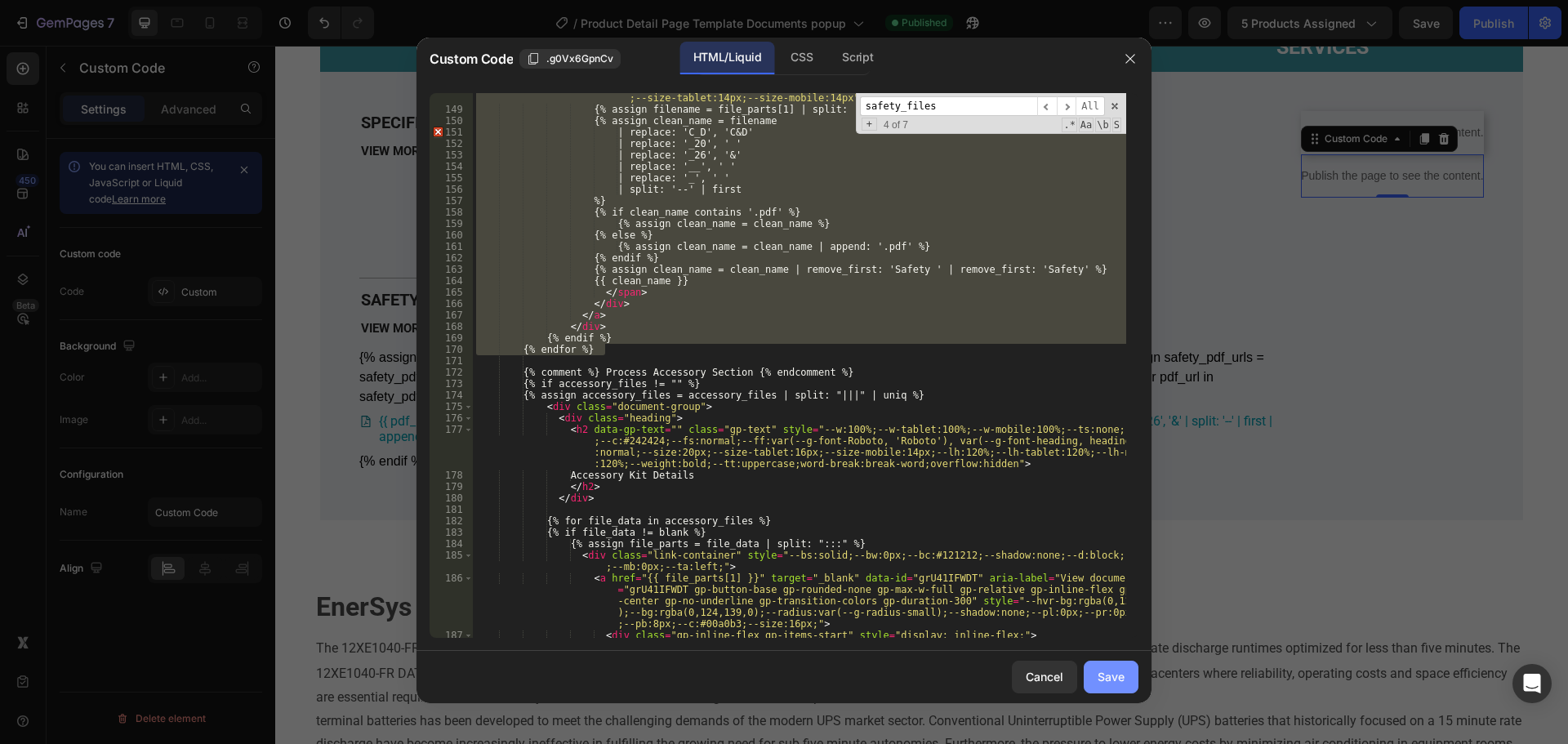
click at [1119, 679] on div "Save" at bounding box center [1110, 677] width 27 height 17
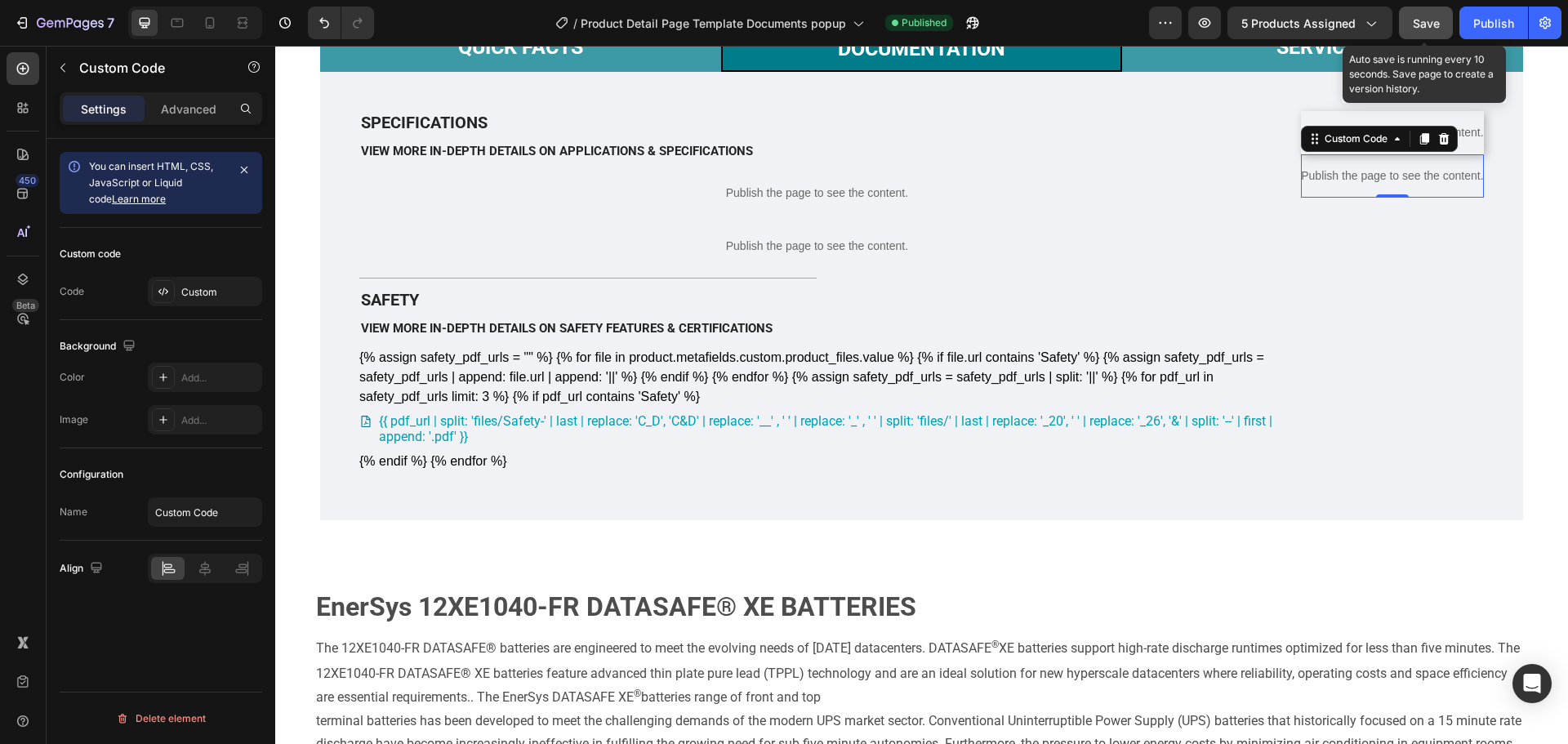
click at [1428, 12] on button "Save" at bounding box center [1426, 23] width 54 height 33
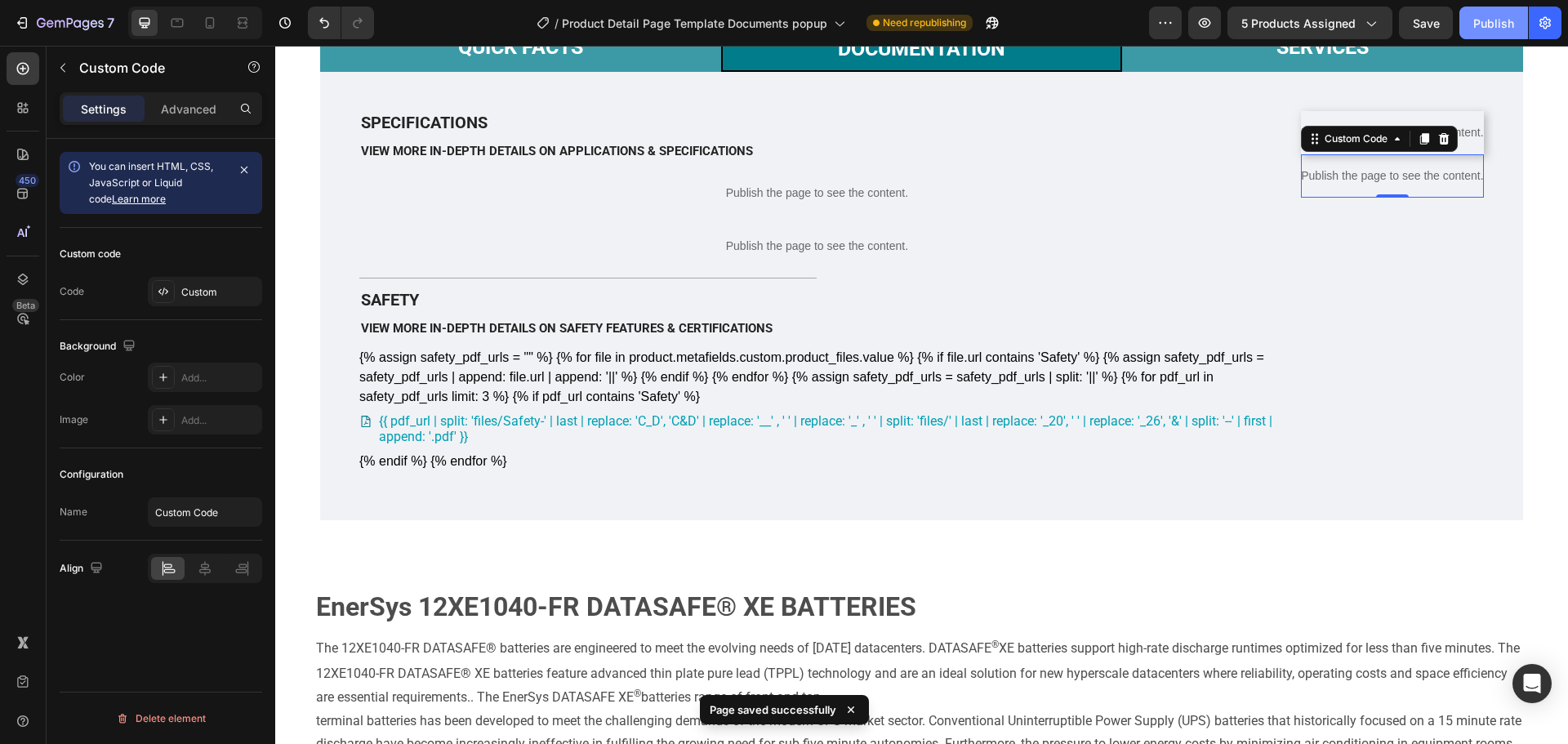
click at [1484, 24] on div "Publish" at bounding box center [1494, 23] width 41 height 17
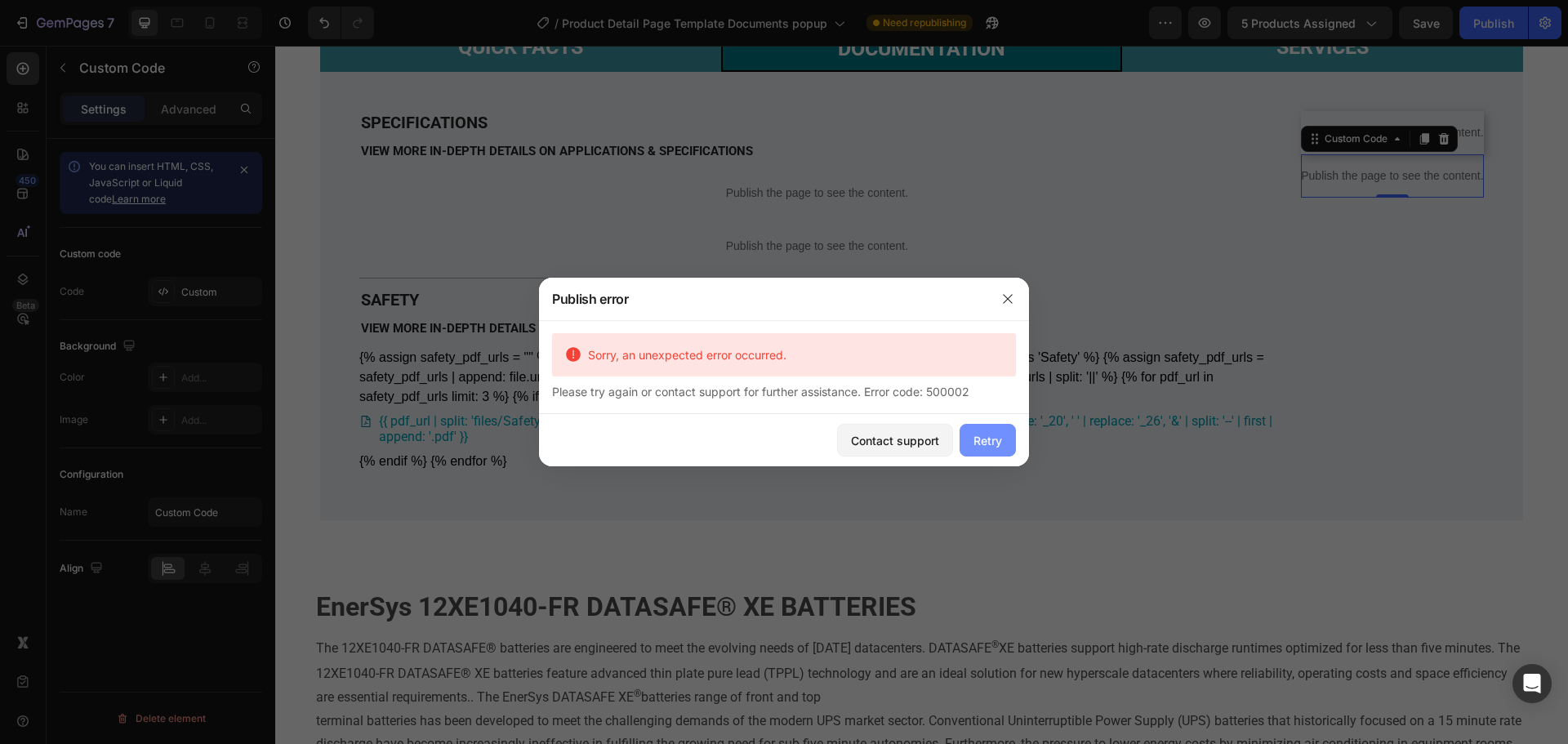
click at [1001, 437] on div "Retry" at bounding box center [987, 441] width 29 height 17
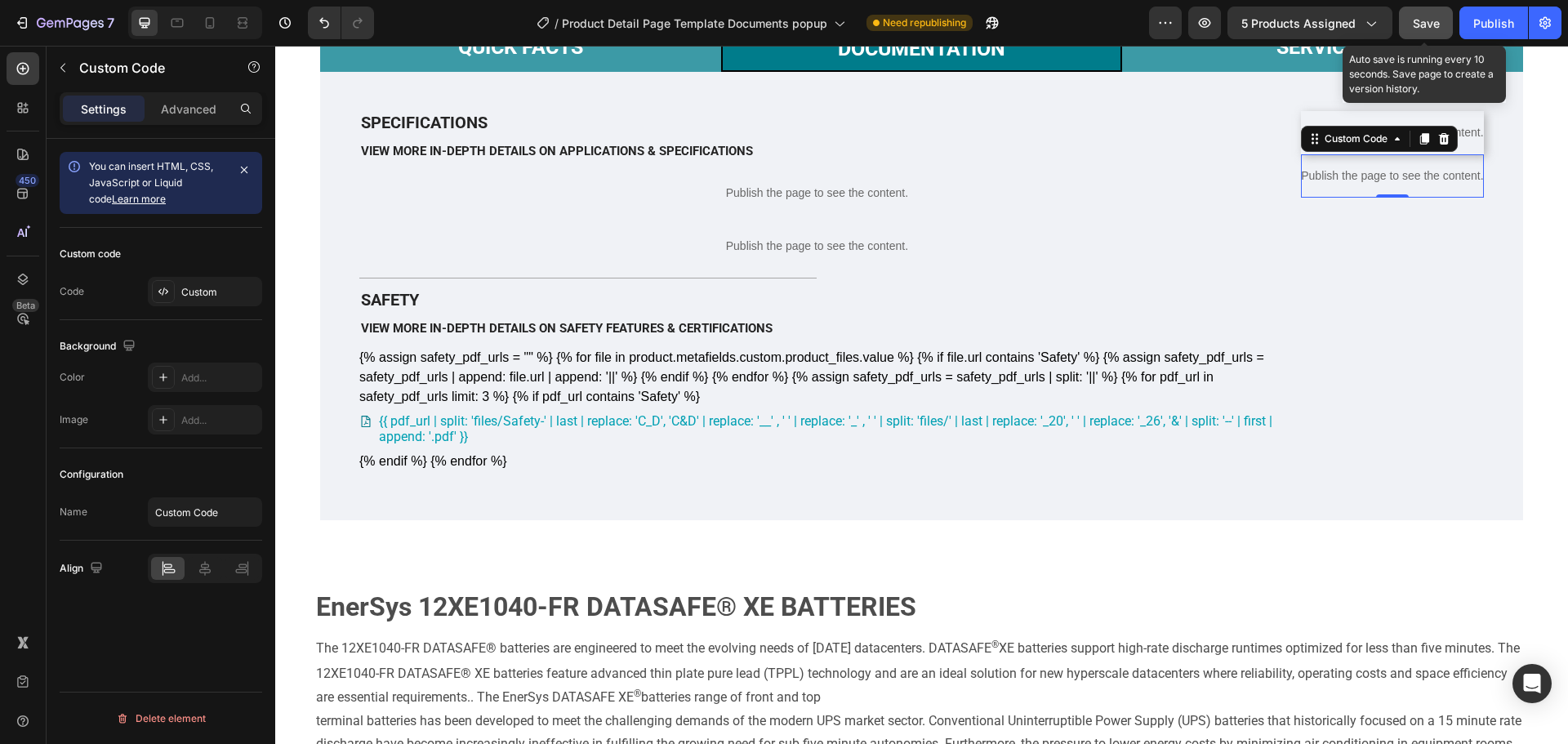
click at [1430, 32] on button "Save" at bounding box center [1426, 23] width 54 height 33
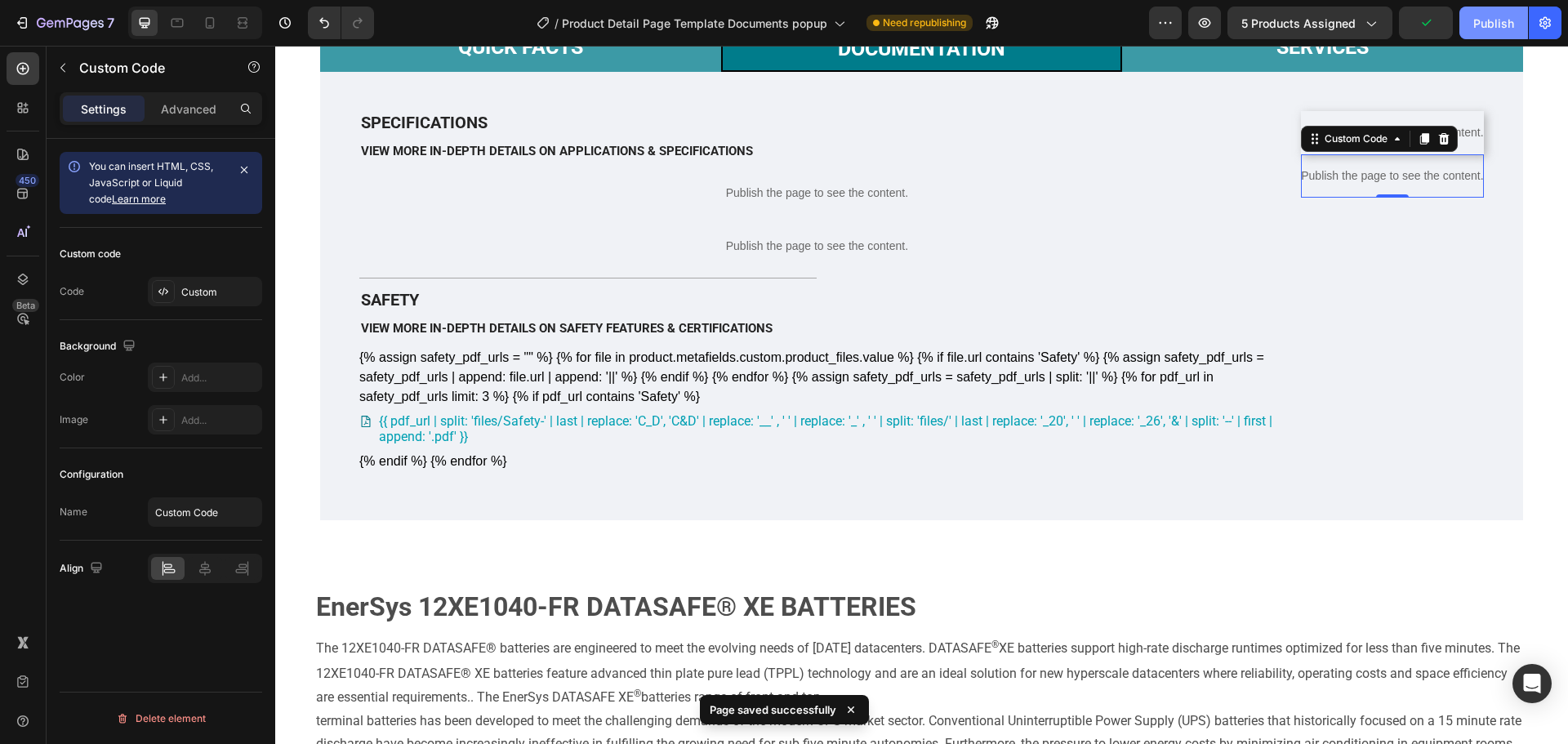
click at [1495, 37] on button "Publish" at bounding box center [1494, 23] width 69 height 33
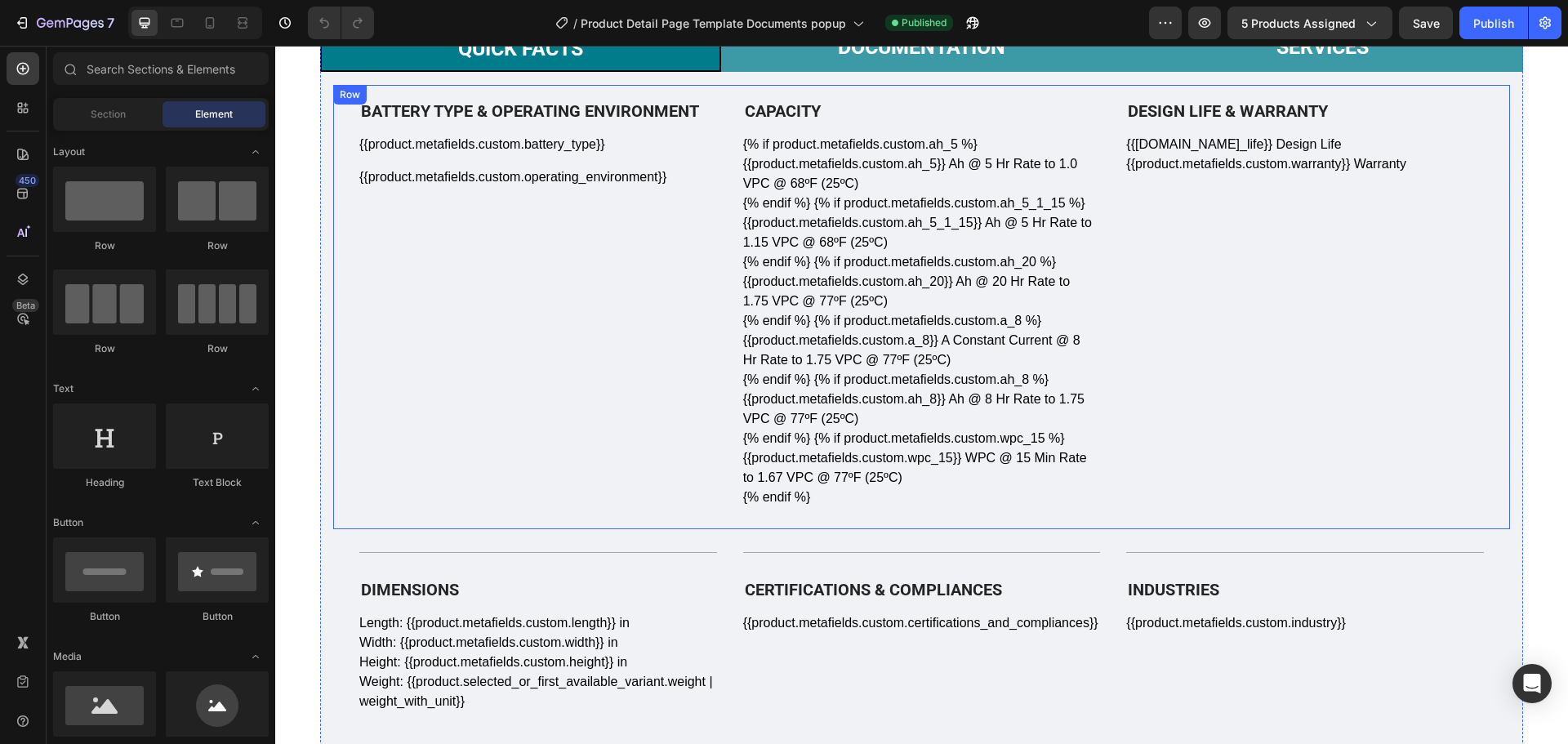
scroll to position [327, 0]
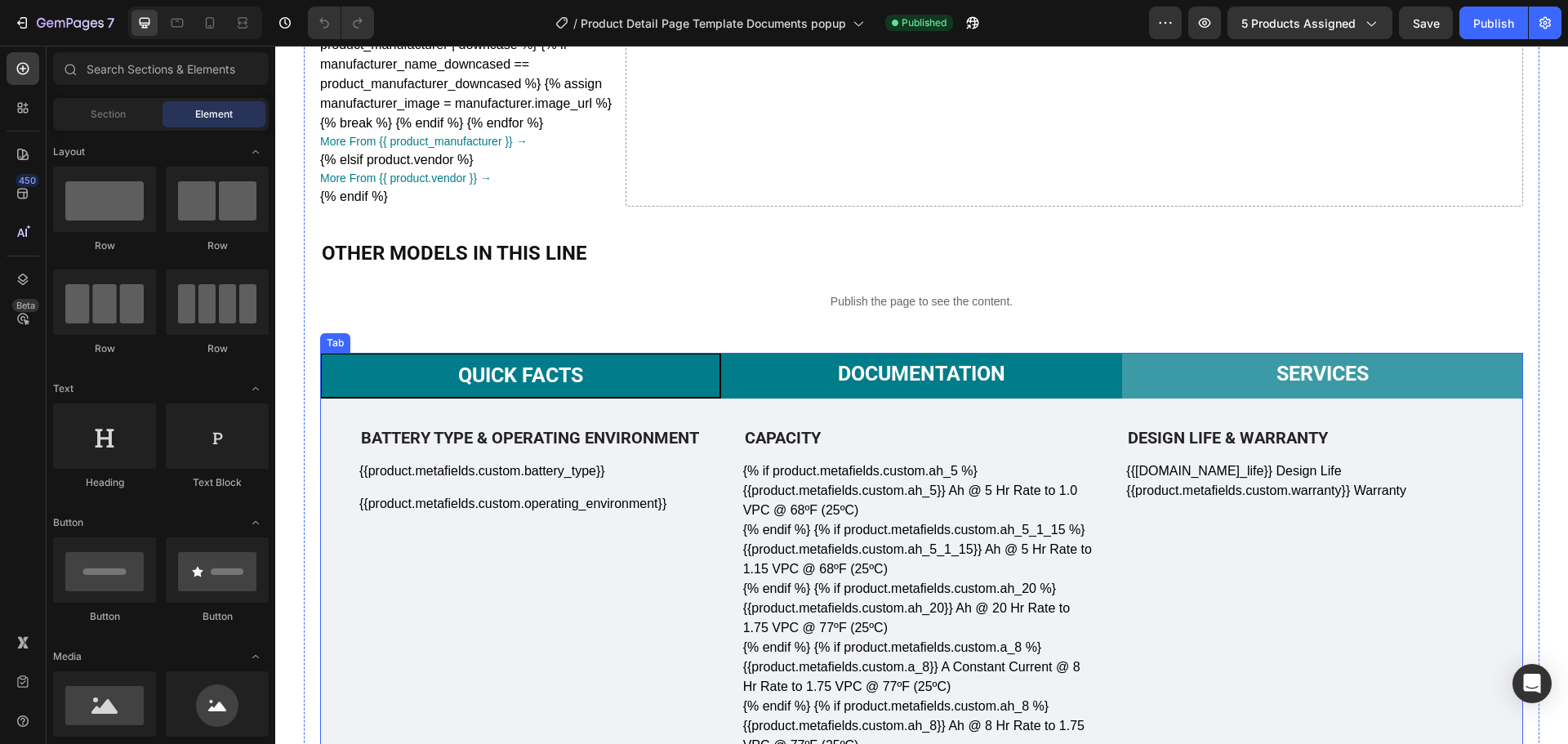
click at [902, 377] on p "Documentation" at bounding box center [921, 374] width 168 height 25
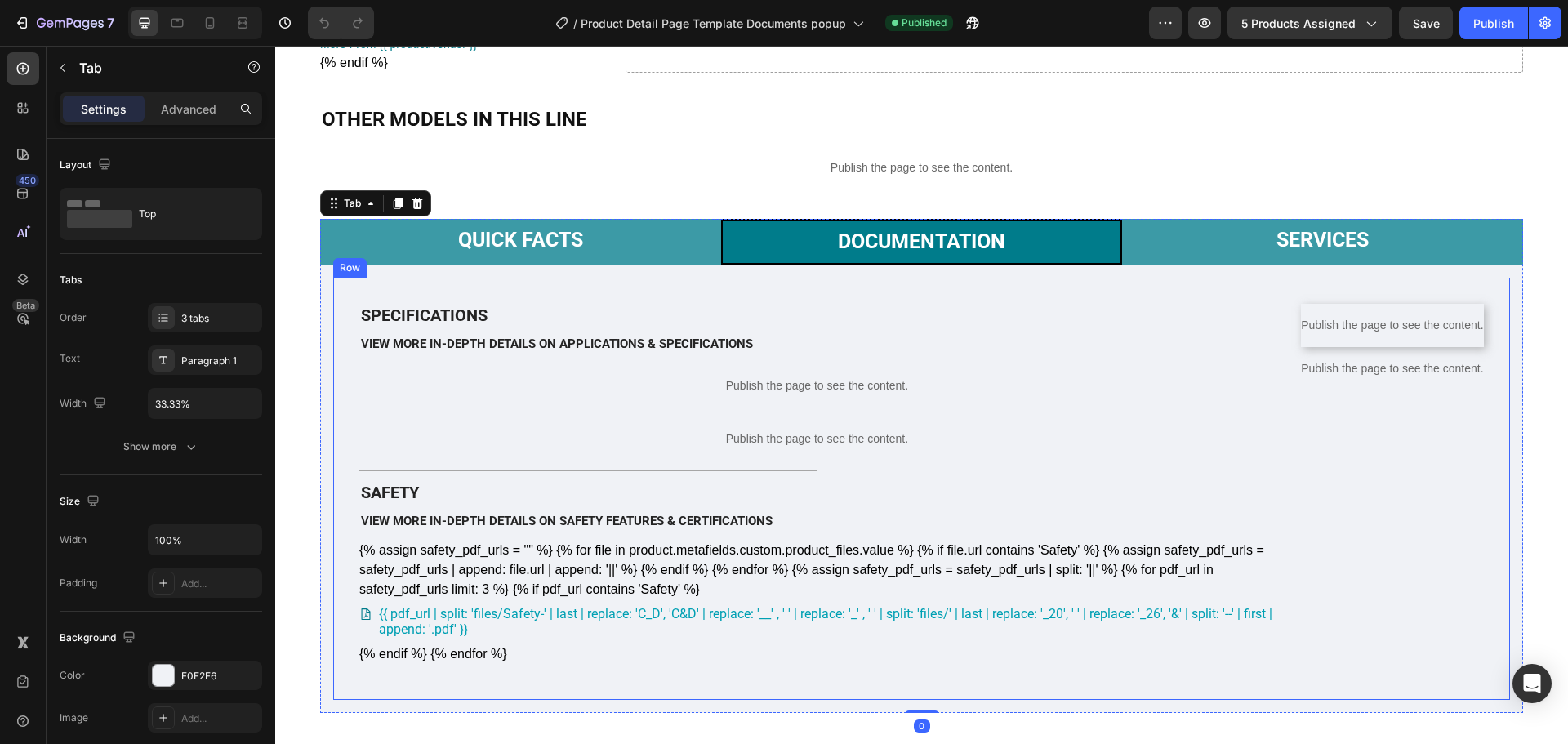
scroll to position [491, 0]
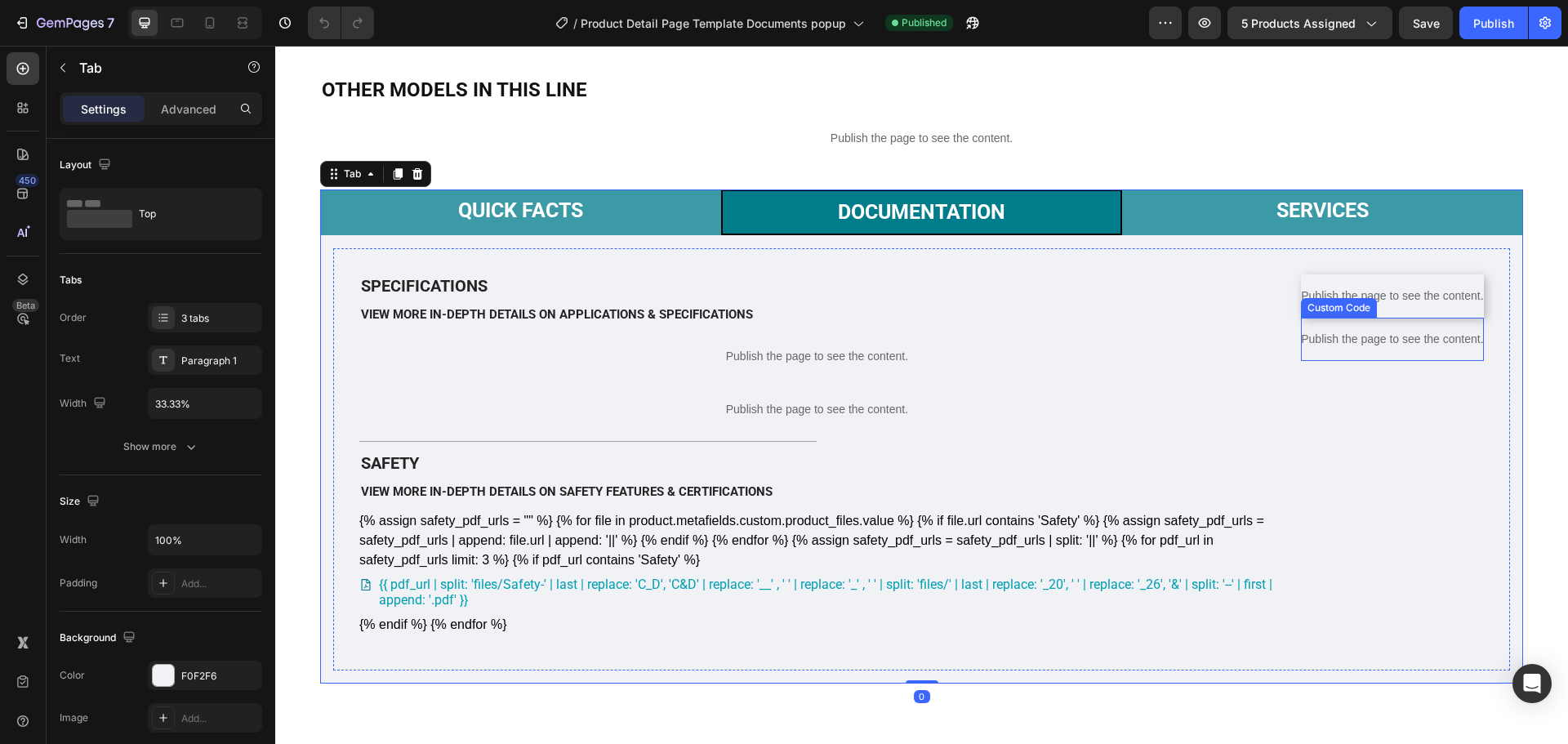
click at [1432, 348] on p "Publish the page to see the content." at bounding box center [1392, 339] width 183 height 17
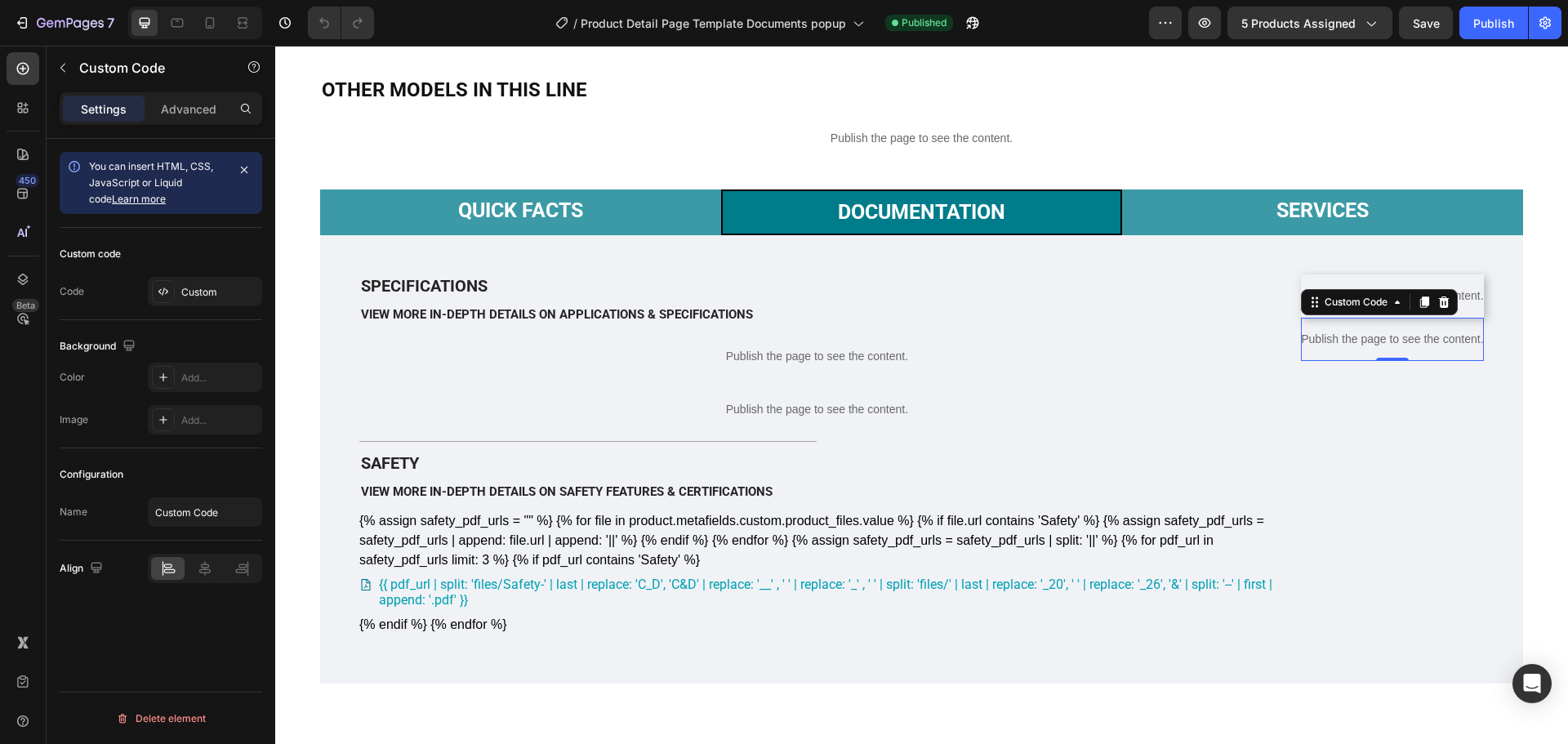
click at [1432, 348] on p "Publish the page to see the content." at bounding box center [1392, 339] width 183 height 17
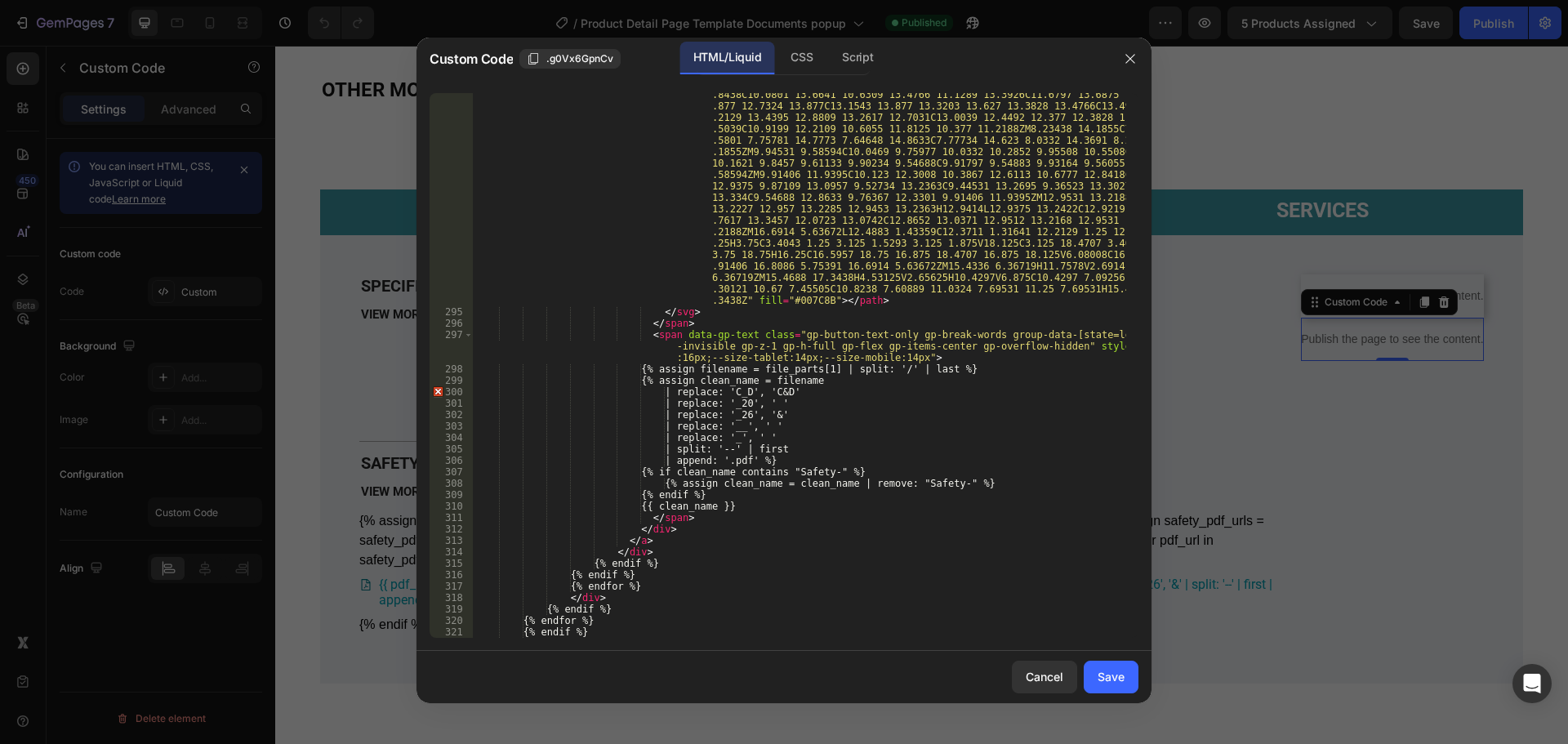
scroll to position [5312, 0]
click at [324, 23] on div at bounding box center [784, 372] width 1568 height 744
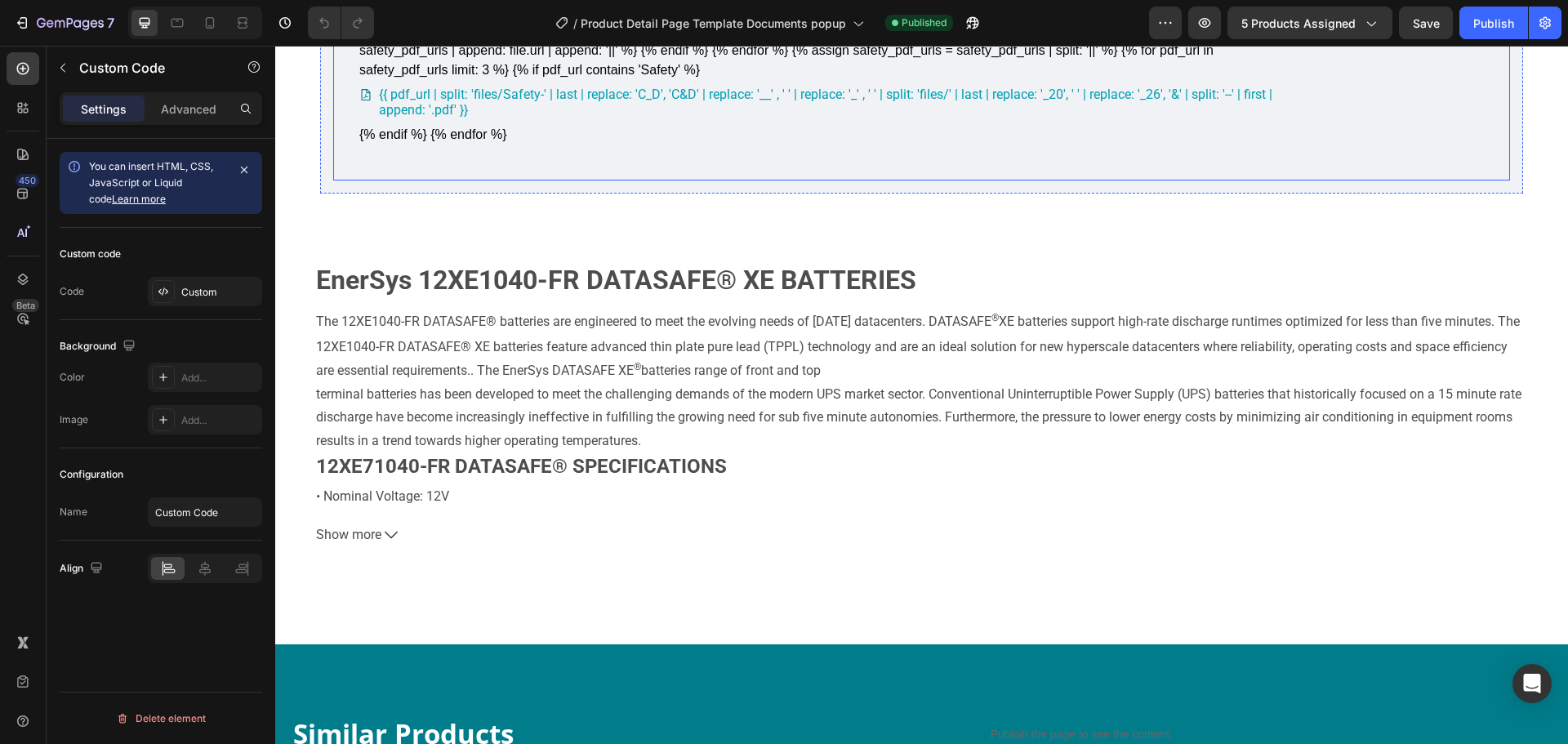
scroll to position [654, 0]
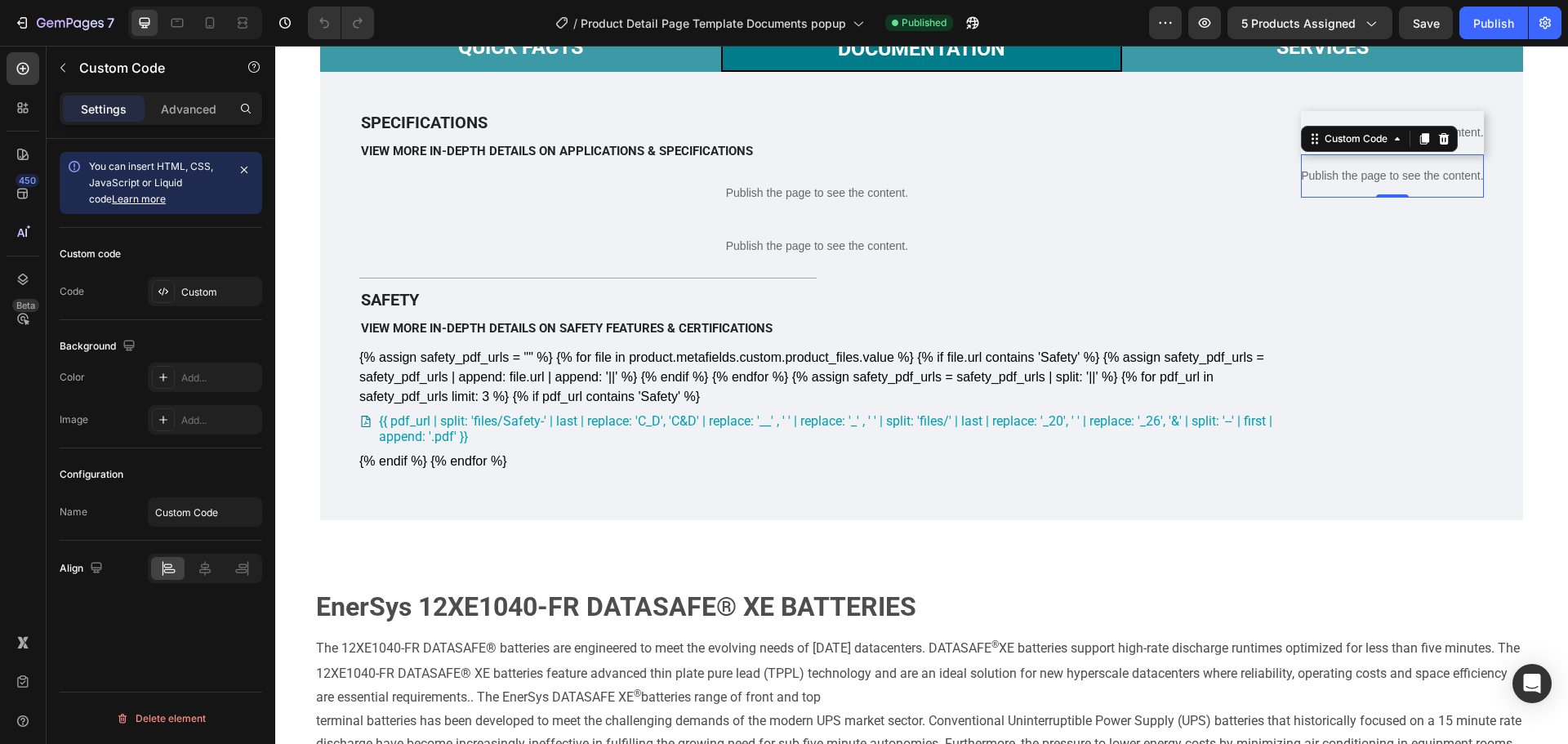
click at [1361, 198] on div "Publish the page to see the content." at bounding box center [1392, 176] width 183 height 43
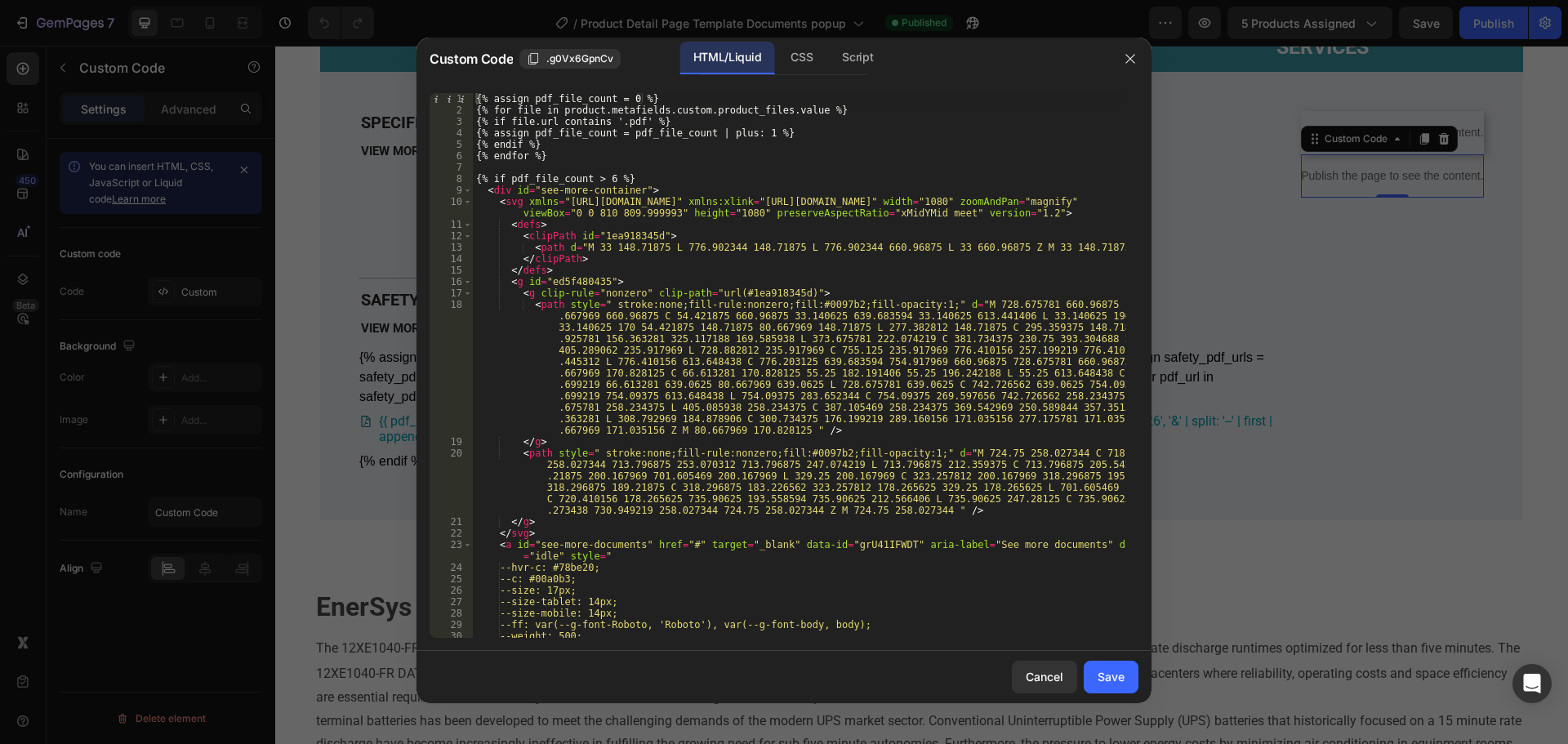
type textarea "<path style=" stroke:none;fill-rule:nonzero;fill:#0097b2;fill-opacity:1;" d="M …"
click at [941, 329] on div "{% assign pdf_file_count = 0 %} {% for file in product.metafields.custom.produc…" at bounding box center [800, 377] width 654 height 568
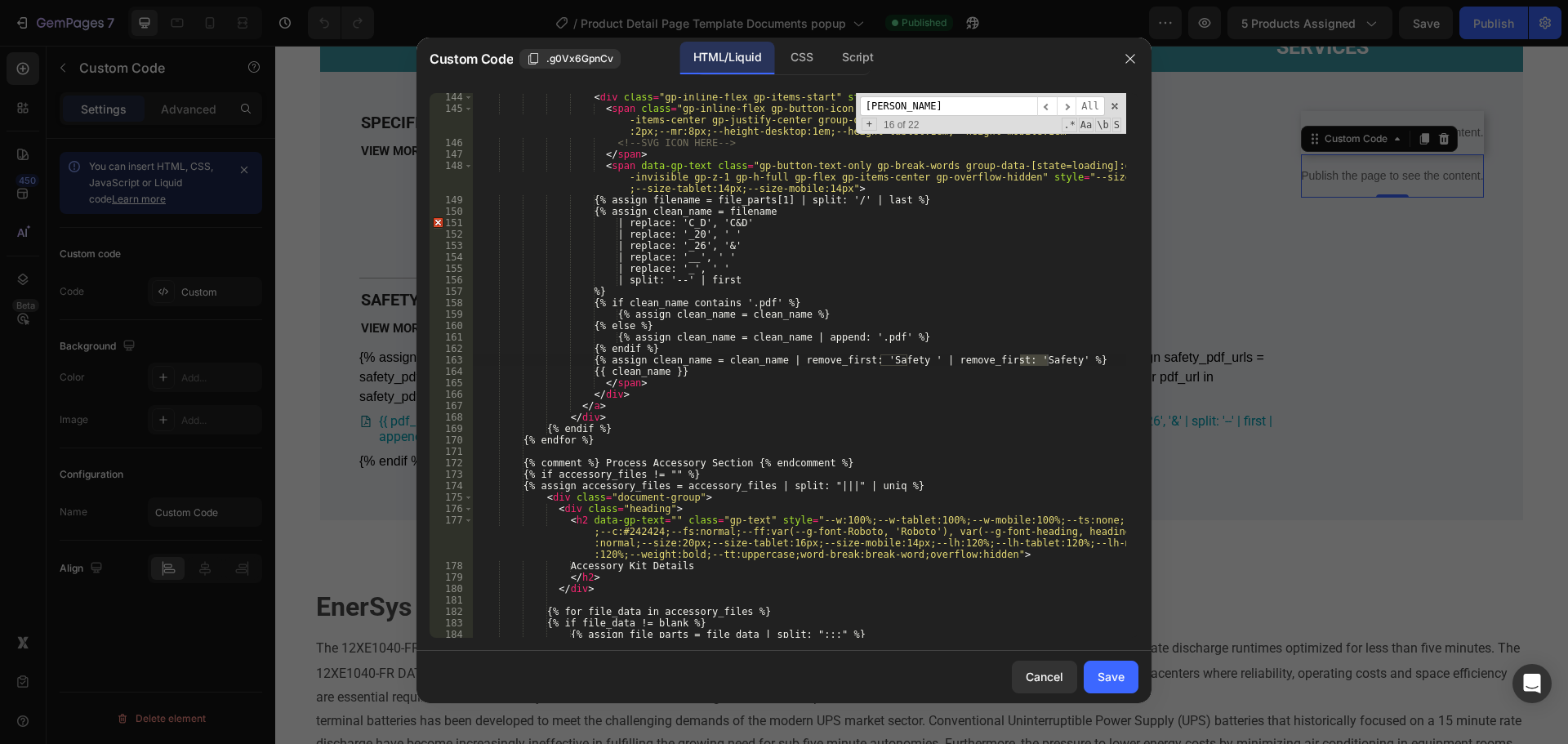
scroll to position [3366, 0]
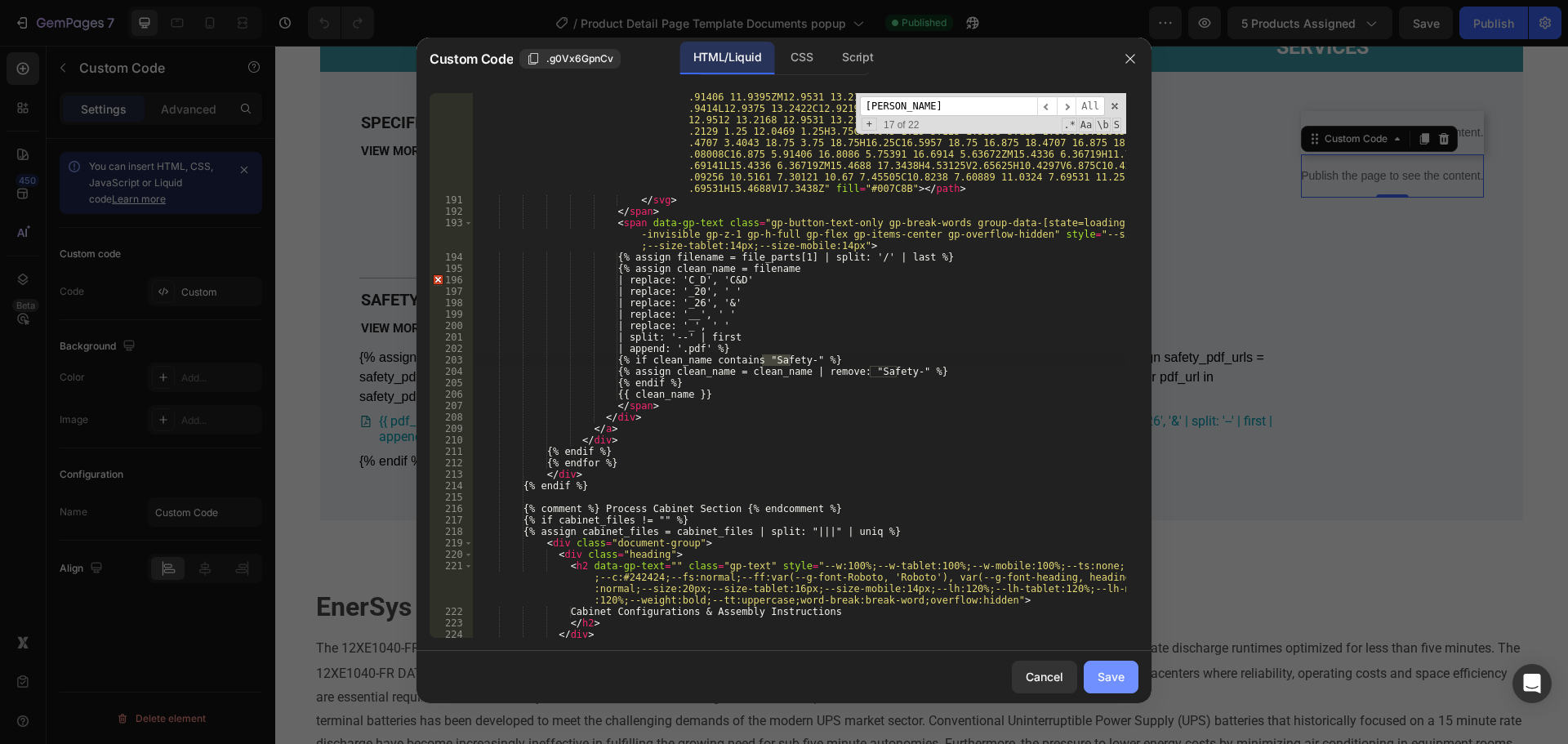
type input "[PERSON_NAME]"
click at [1097, 677] on button "Save" at bounding box center [1110, 678] width 55 height 33
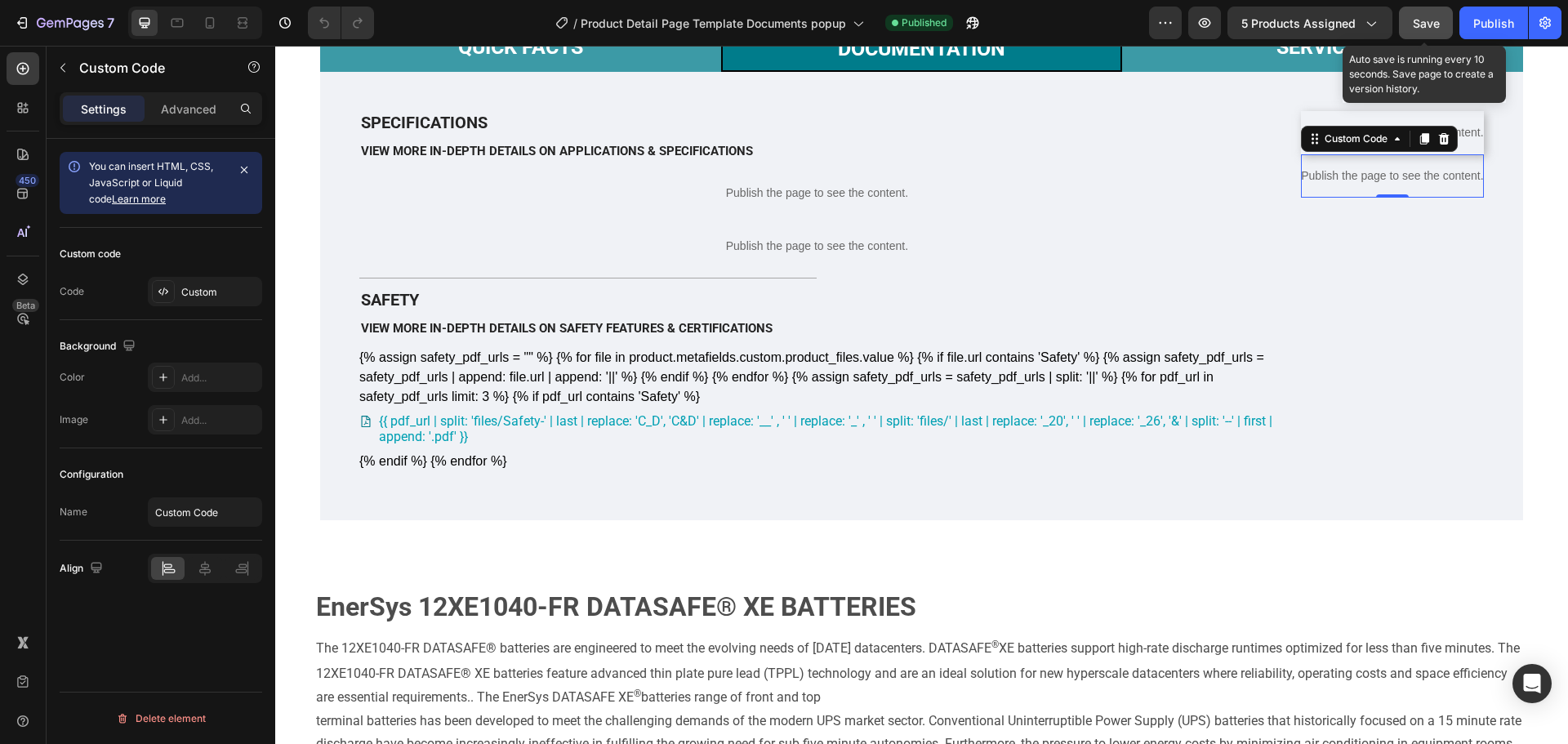
click at [1441, 23] on button "Save" at bounding box center [1426, 23] width 54 height 33
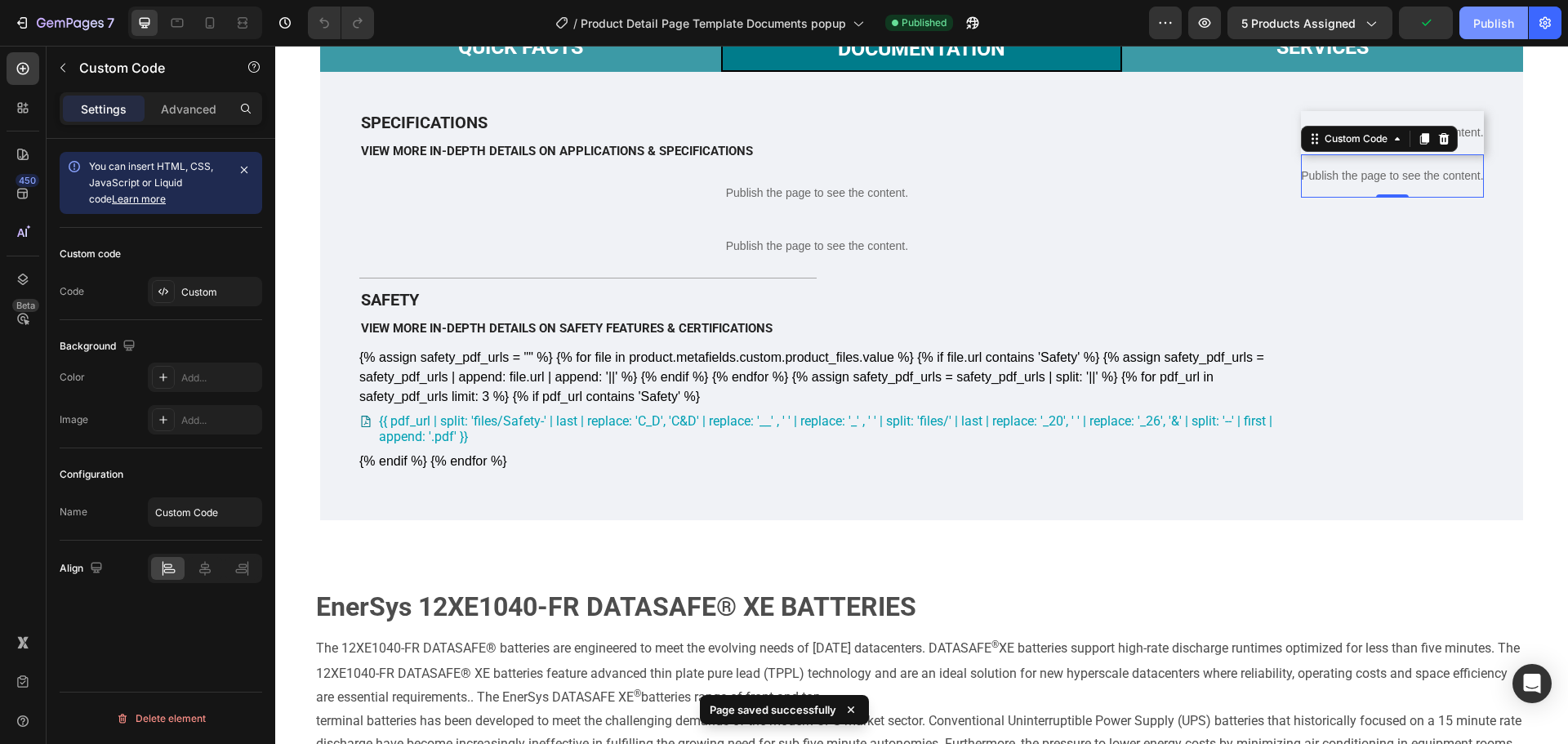
click at [1516, 22] on button "Publish" at bounding box center [1494, 23] width 69 height 33
